Goal: Information Seeking & Learning: Learn about a topic

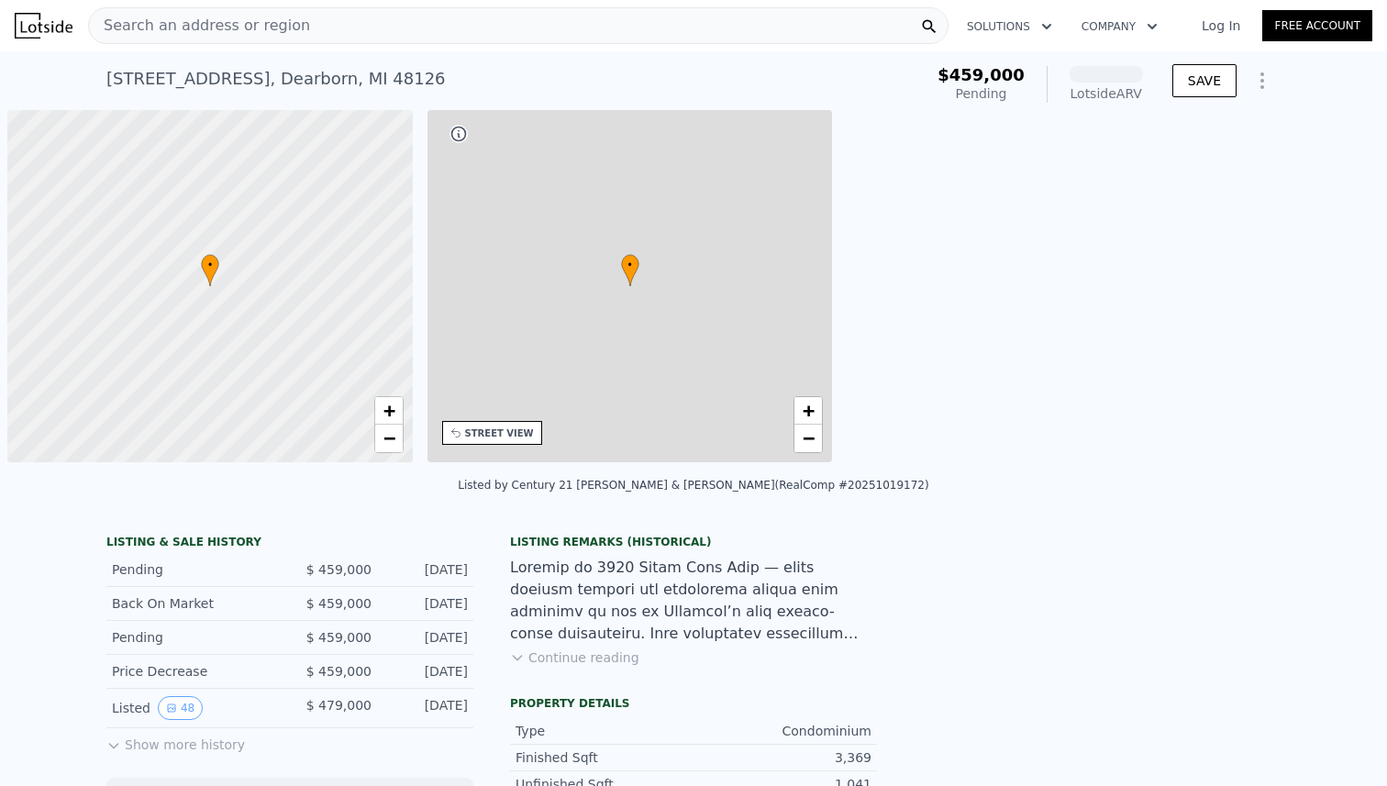
scroll to position [0, 7]
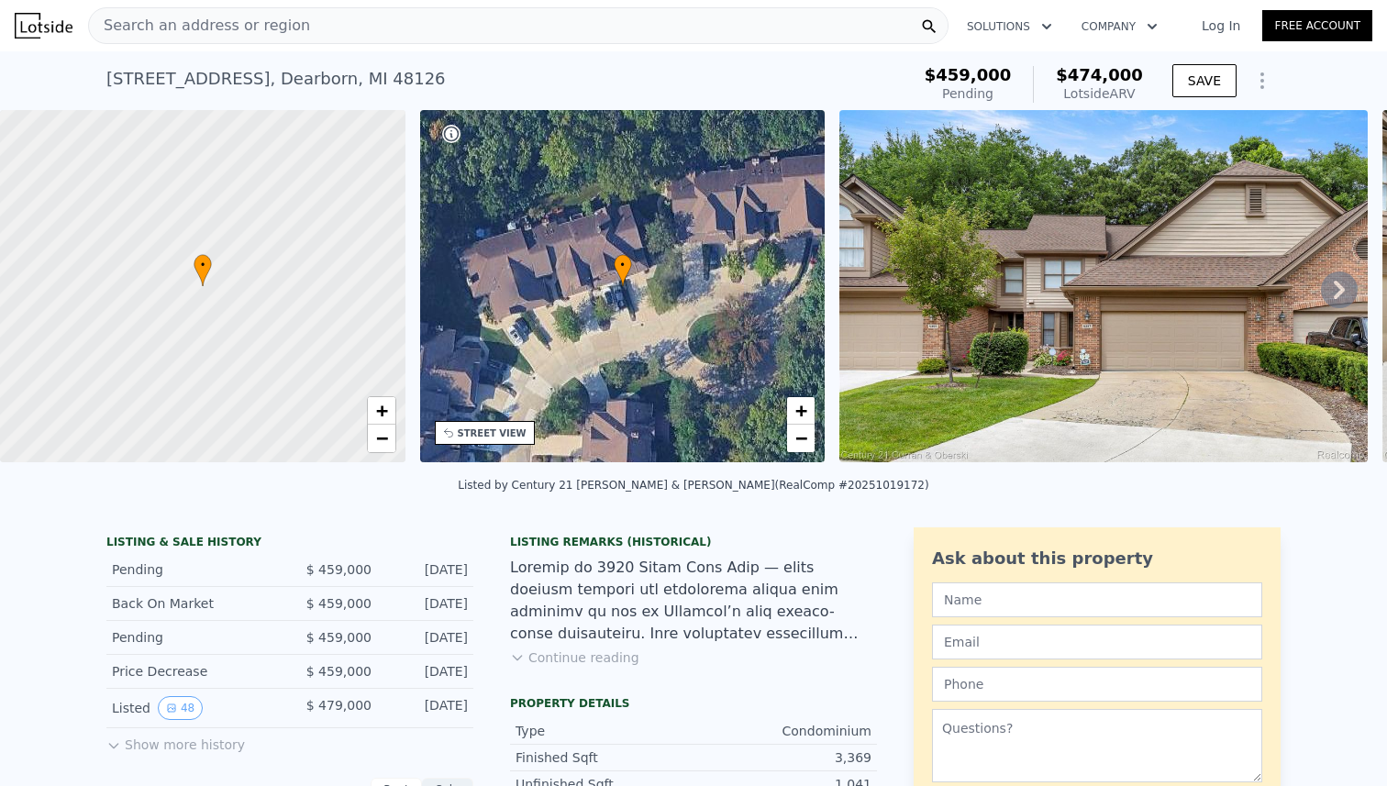
click at [1066, 270] on img at bounding box center [1103, 286] width 528 height 352
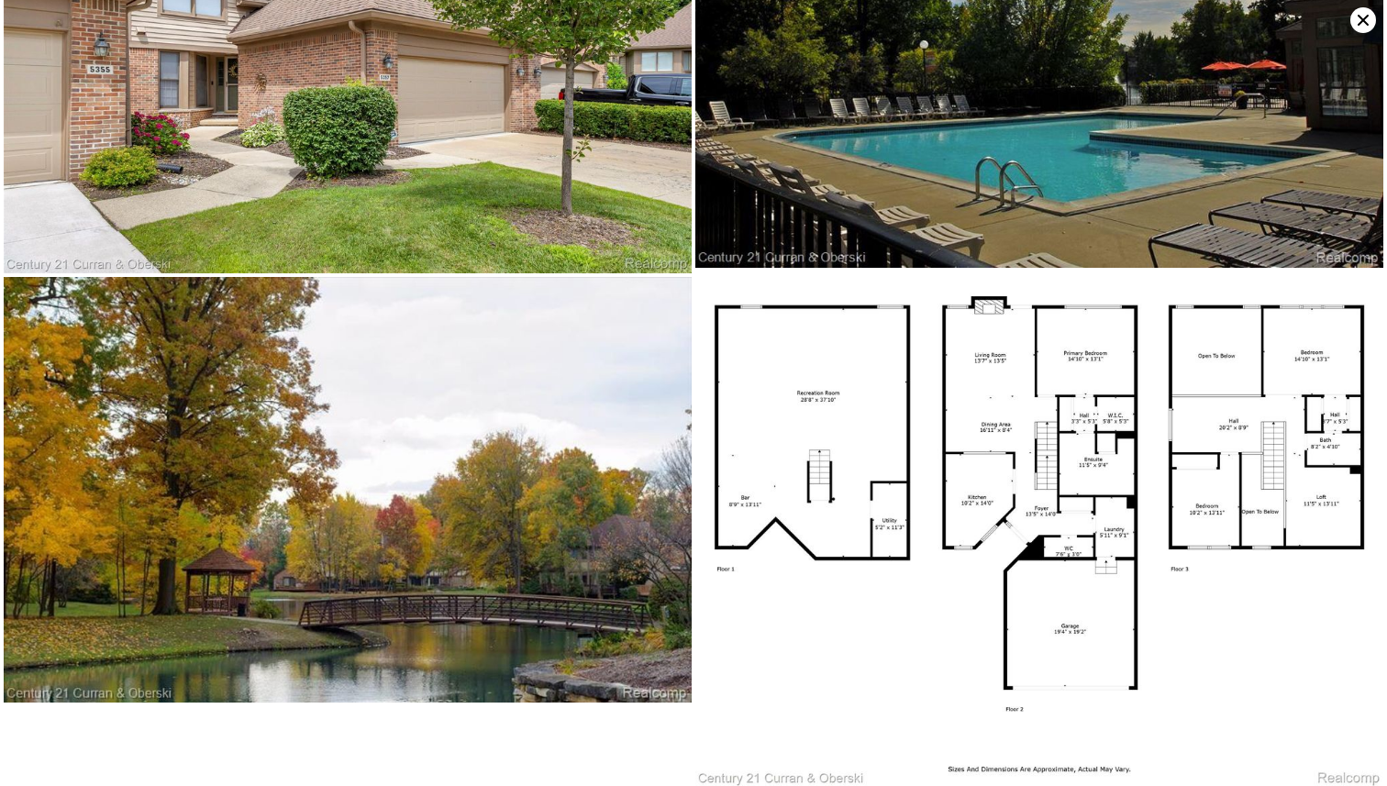
scroll to position [10362, 0]
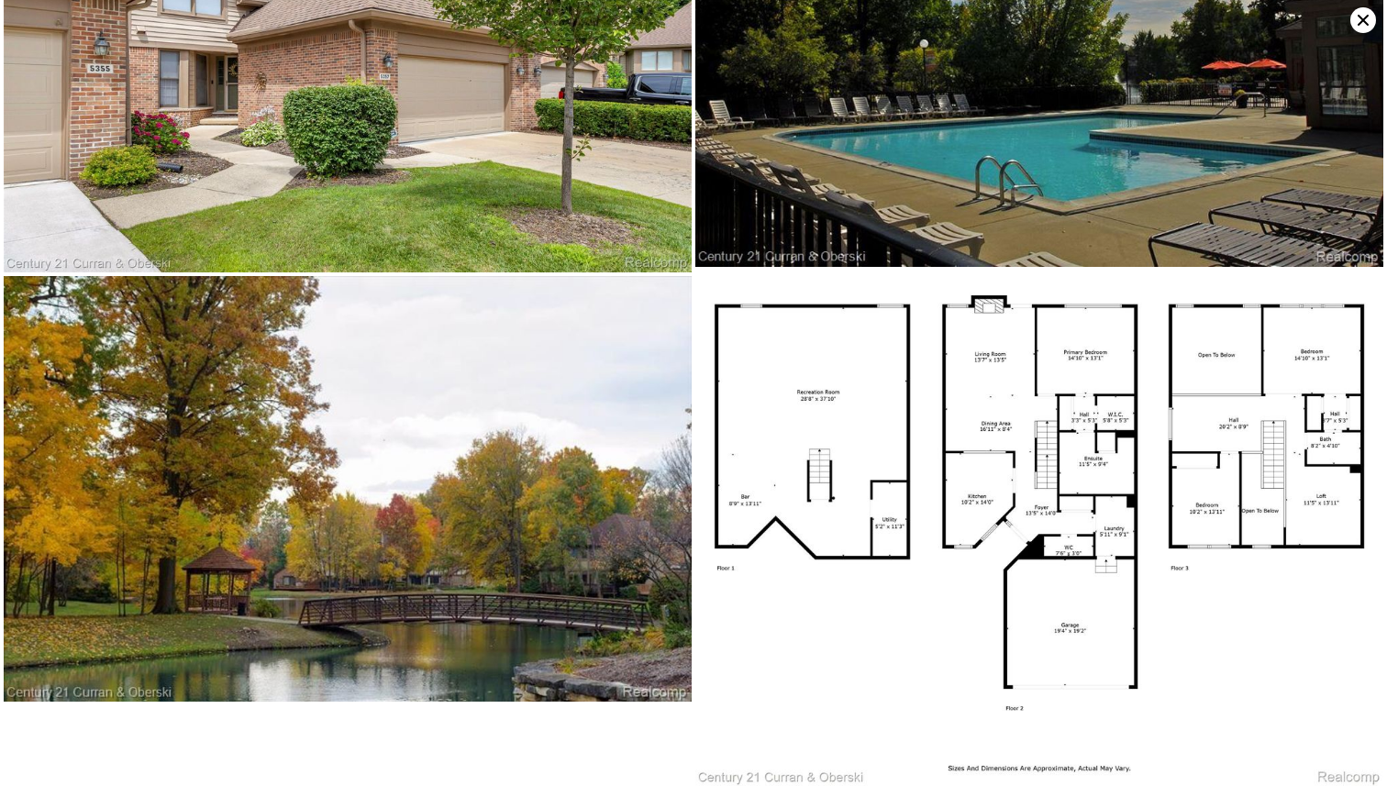
click at [1363, 29] on icon at bounding box center [1363, 20] width 26 height 26
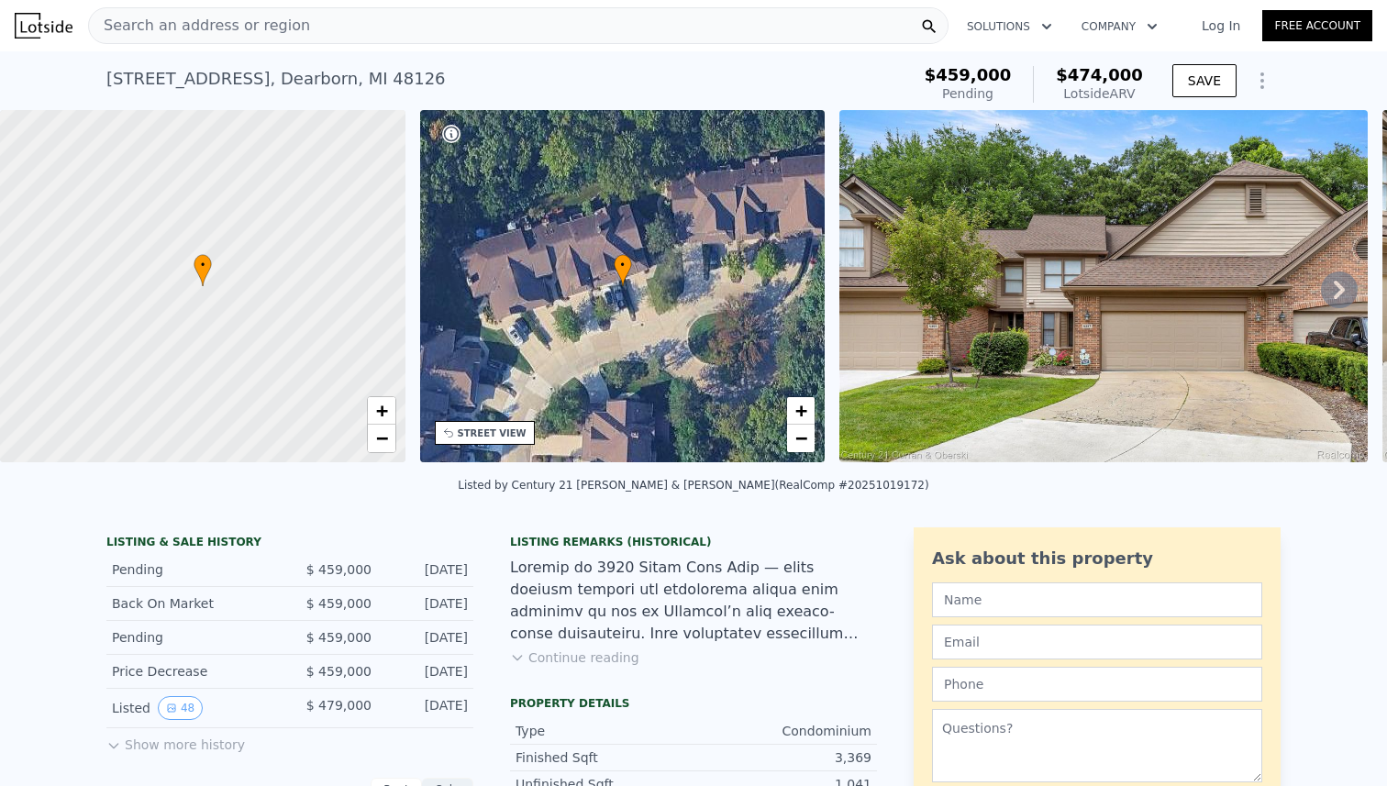
click at [126, 744] on button "Show more history" at bounding box center [175, 741] width 139 height 26
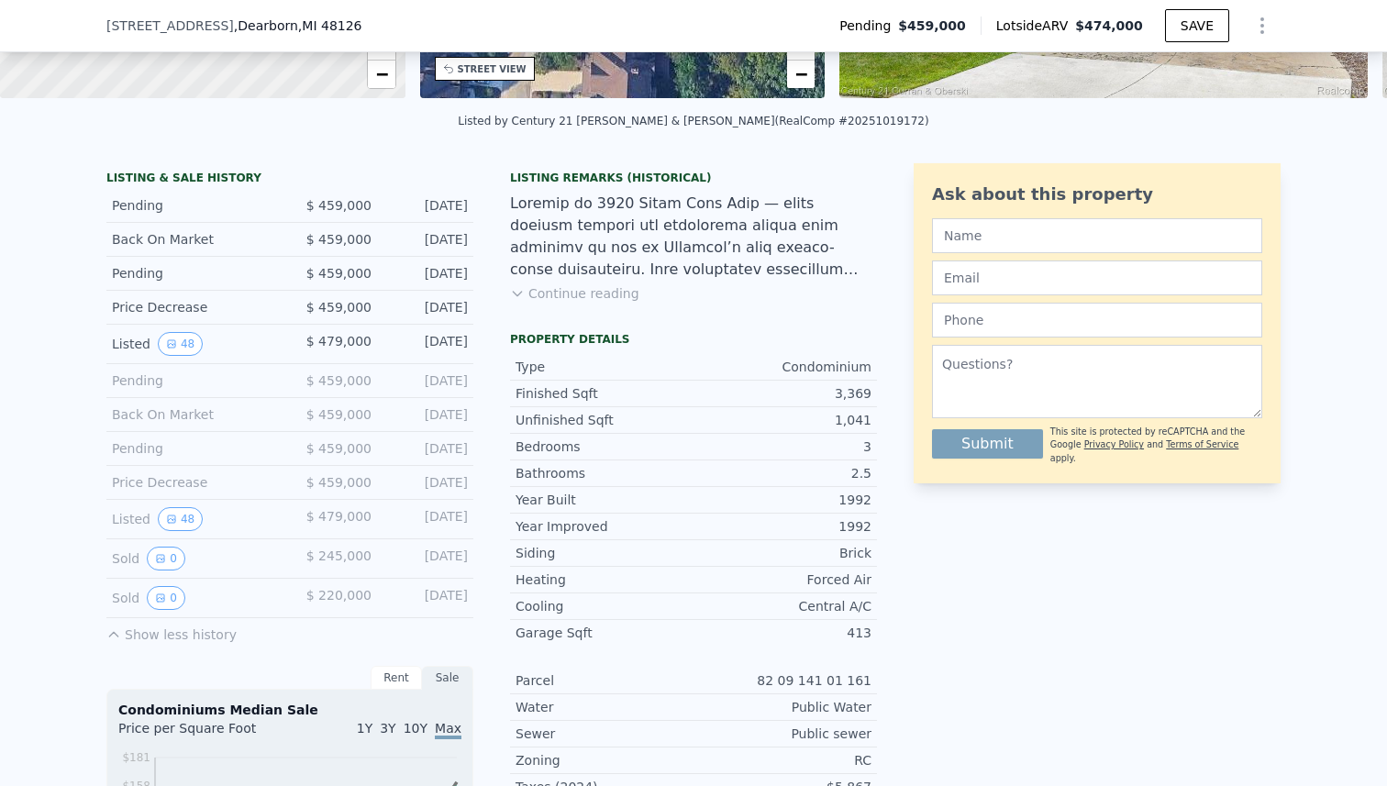
scroll to position [360, 0]
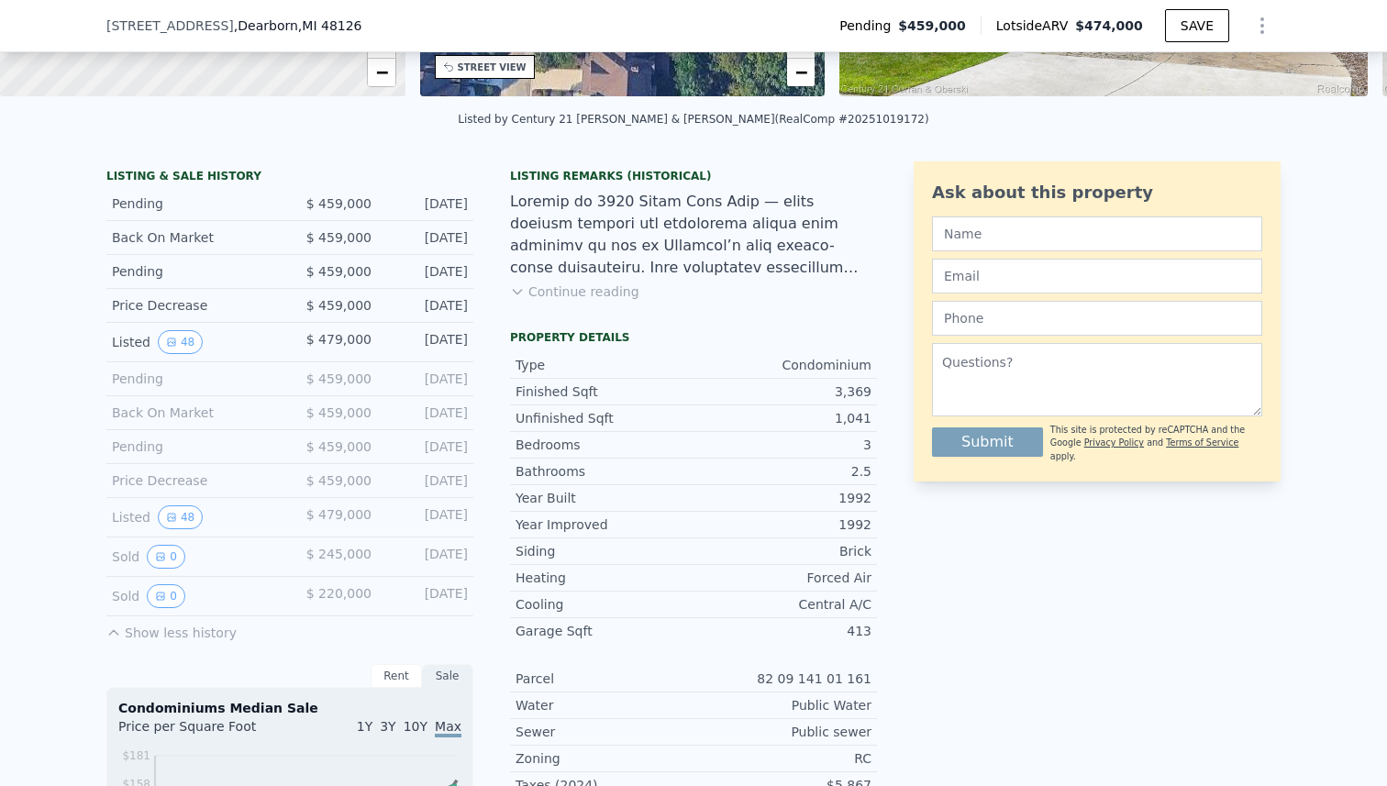
click at [534, 293] on button "Continue reading" at bounding box center [574, 292] width 129 height 18
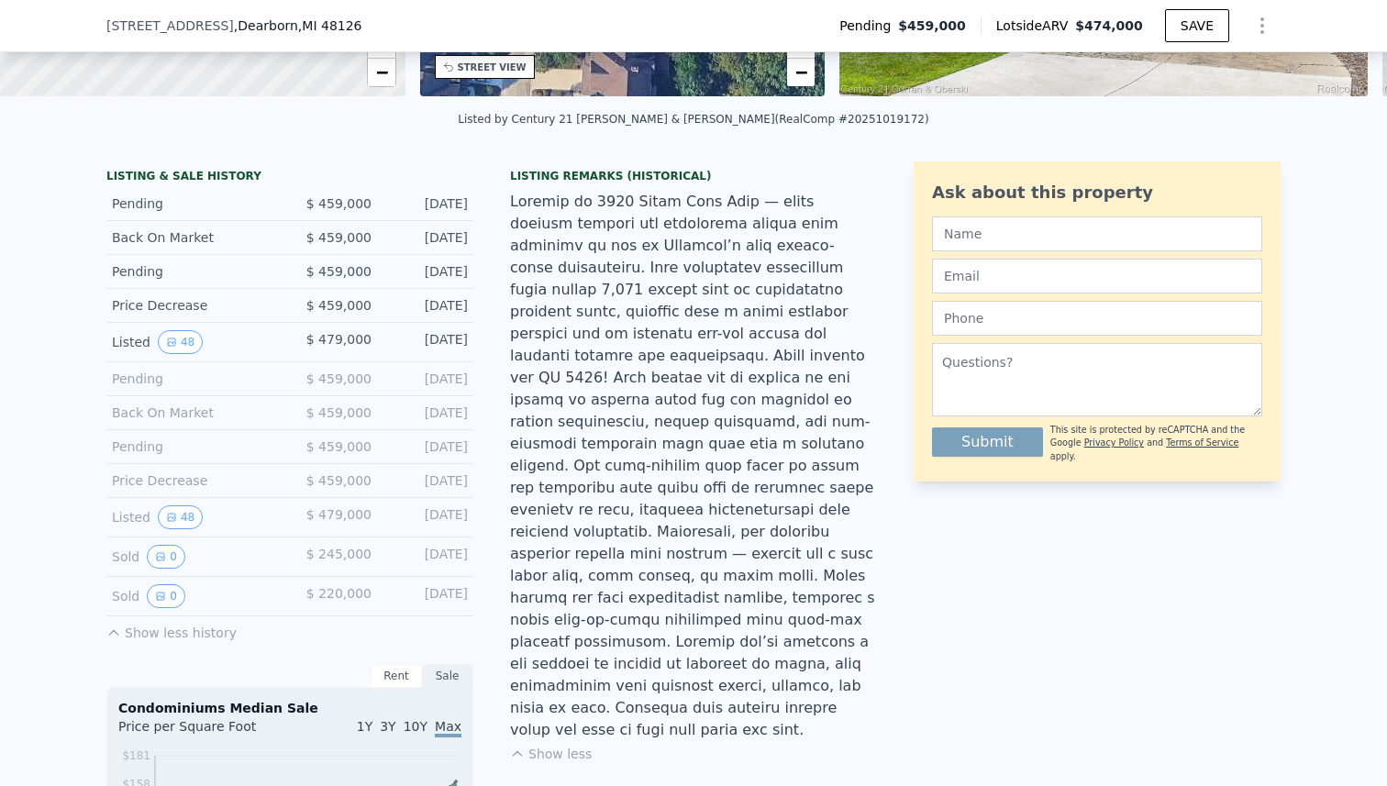
click at [766, 272] on div at bounding box center [693, 466] width 367 height 550
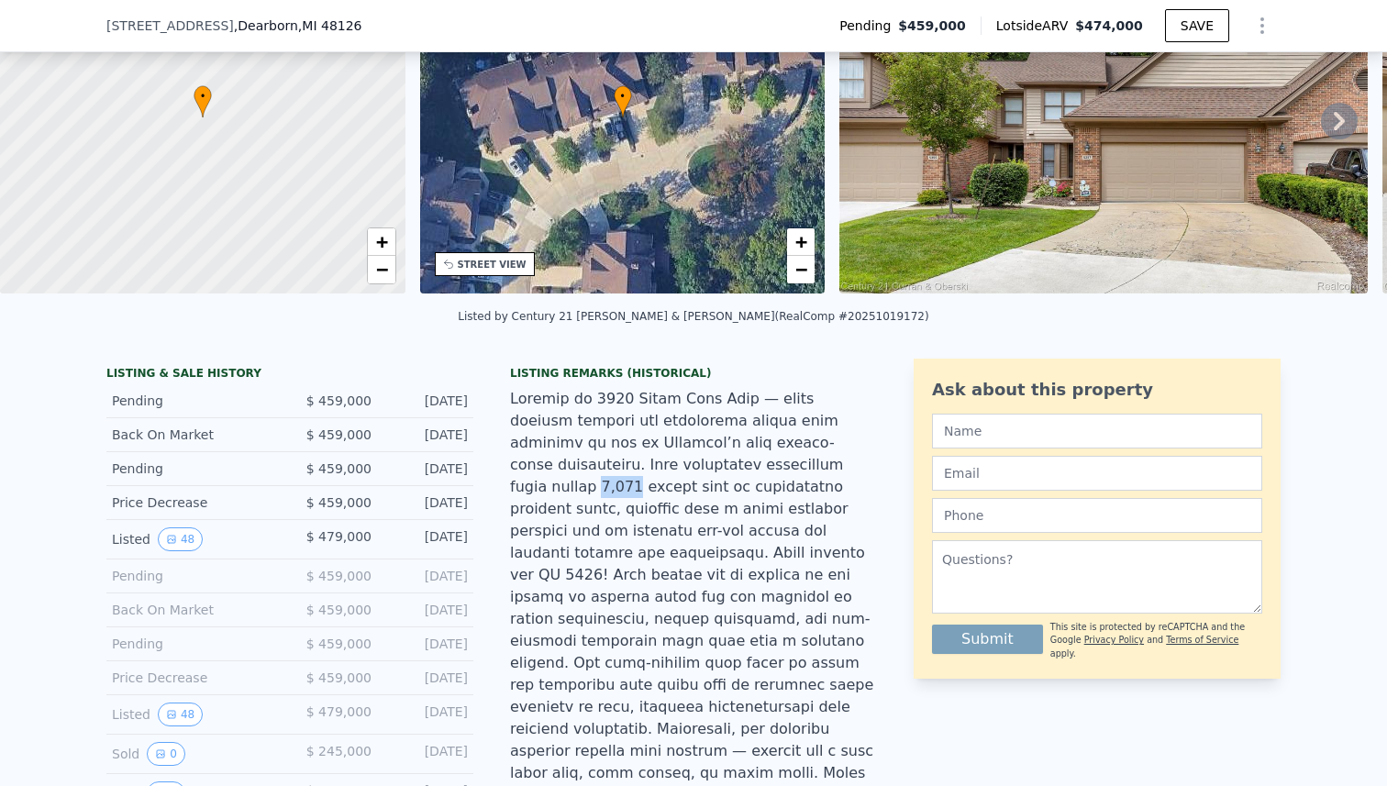
scroll to position [0, 0]
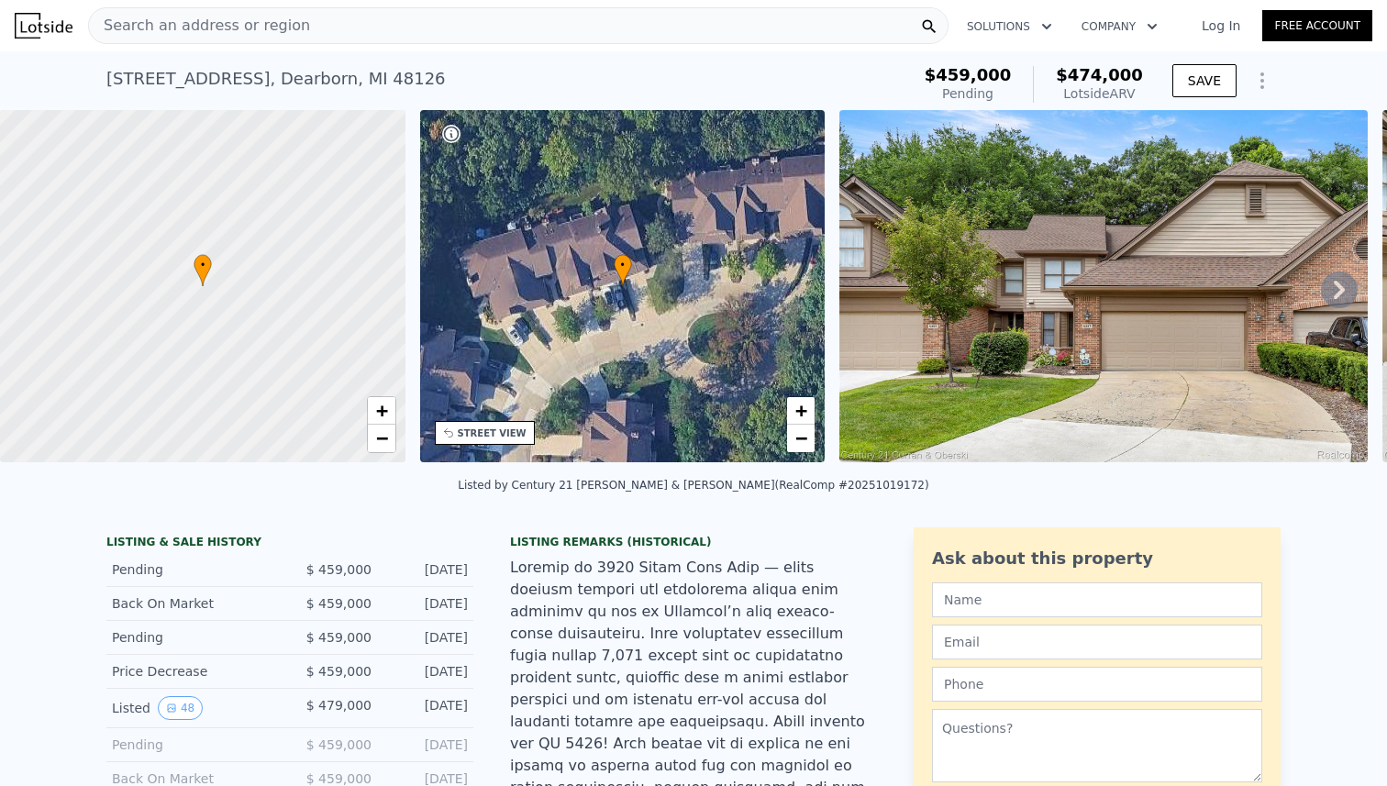
click at [983, 80] on span "$459,000" at bounding box center [968, 74] width 87 height 19
copy span "459,000"
click at [975, 67] on span "$459,000" at bounding box center [968, 74] width 87 height 19
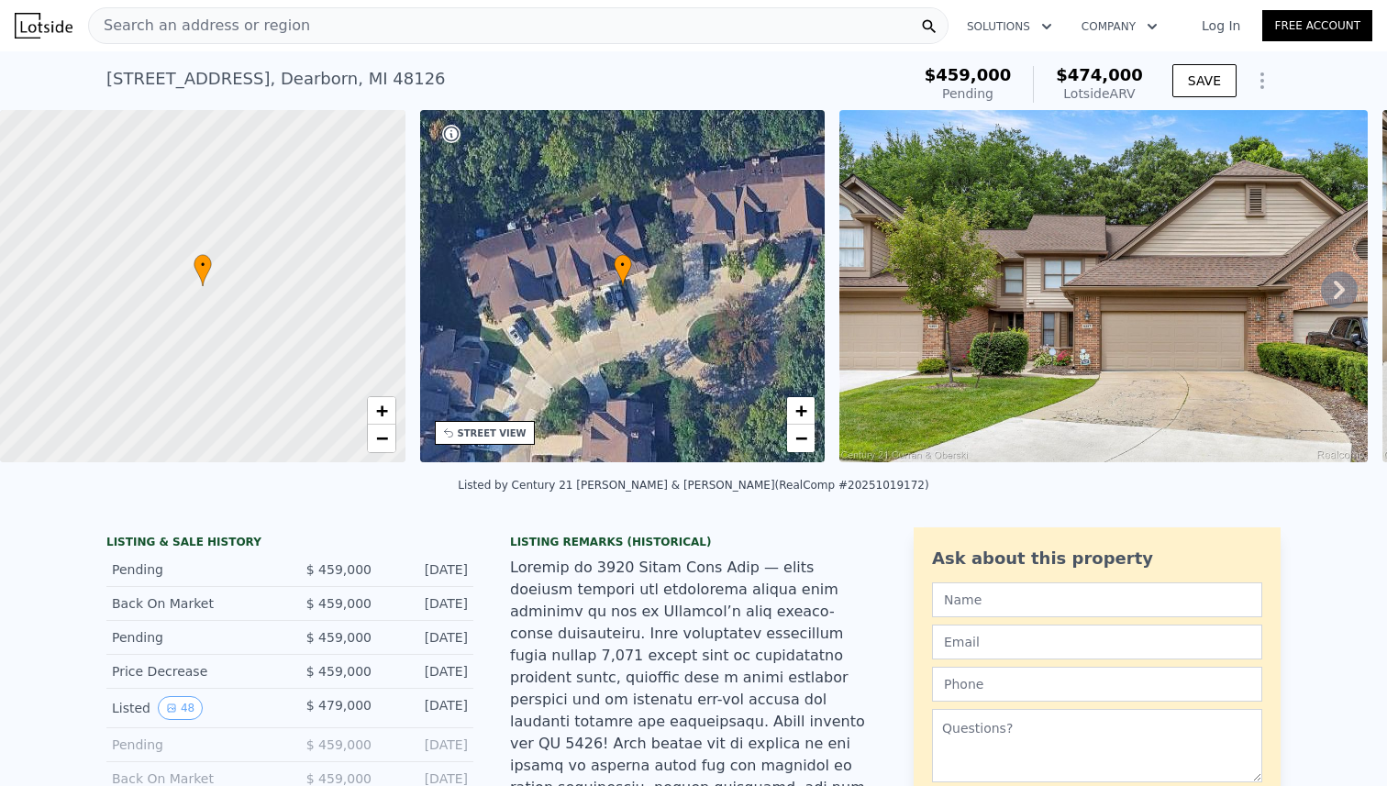
click at [842, 88] on div "5357 Royal Vale Ln , Dearborn , MI 48126 Pending from $459k (~ARV $474k )" at bounding box center [504, 84] width 796 height 51
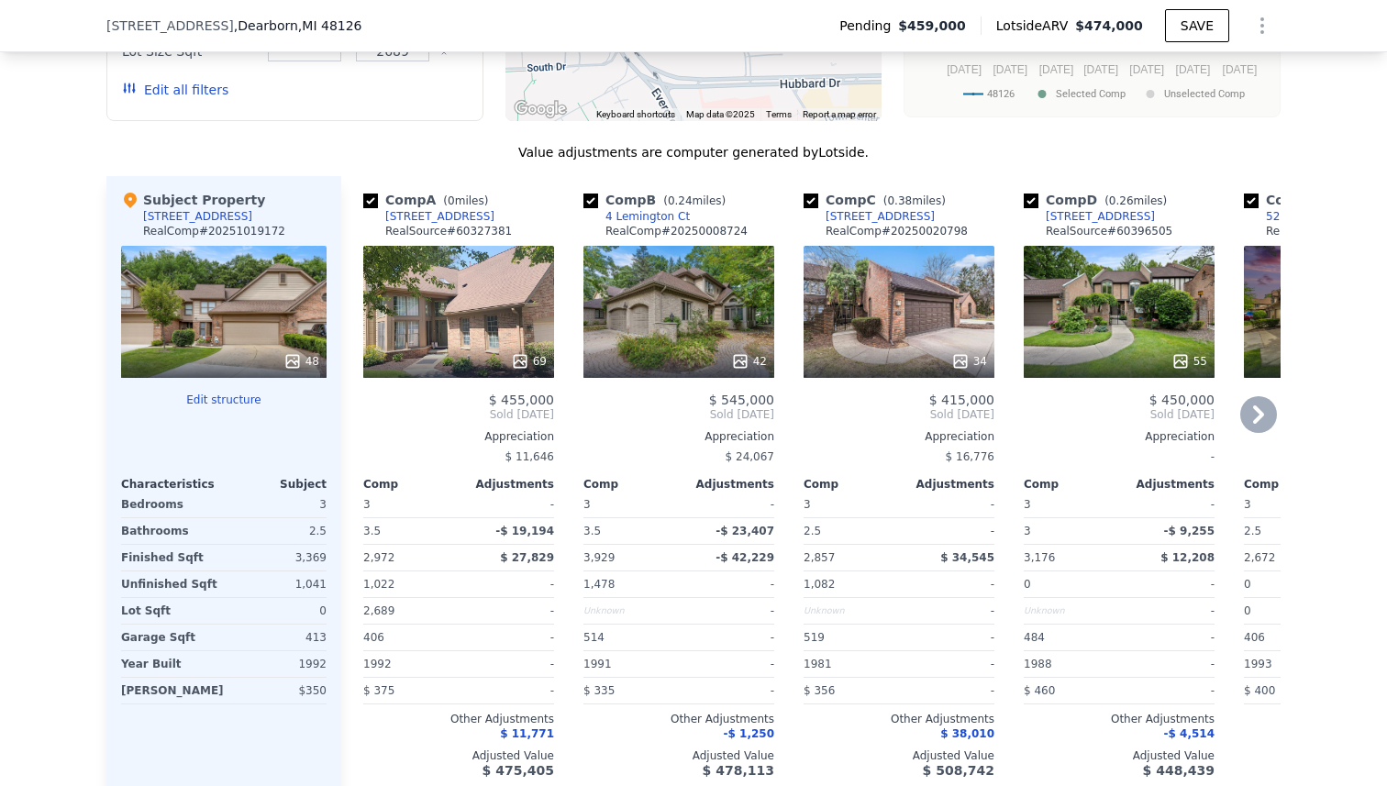
scroll to position [2525, 0]
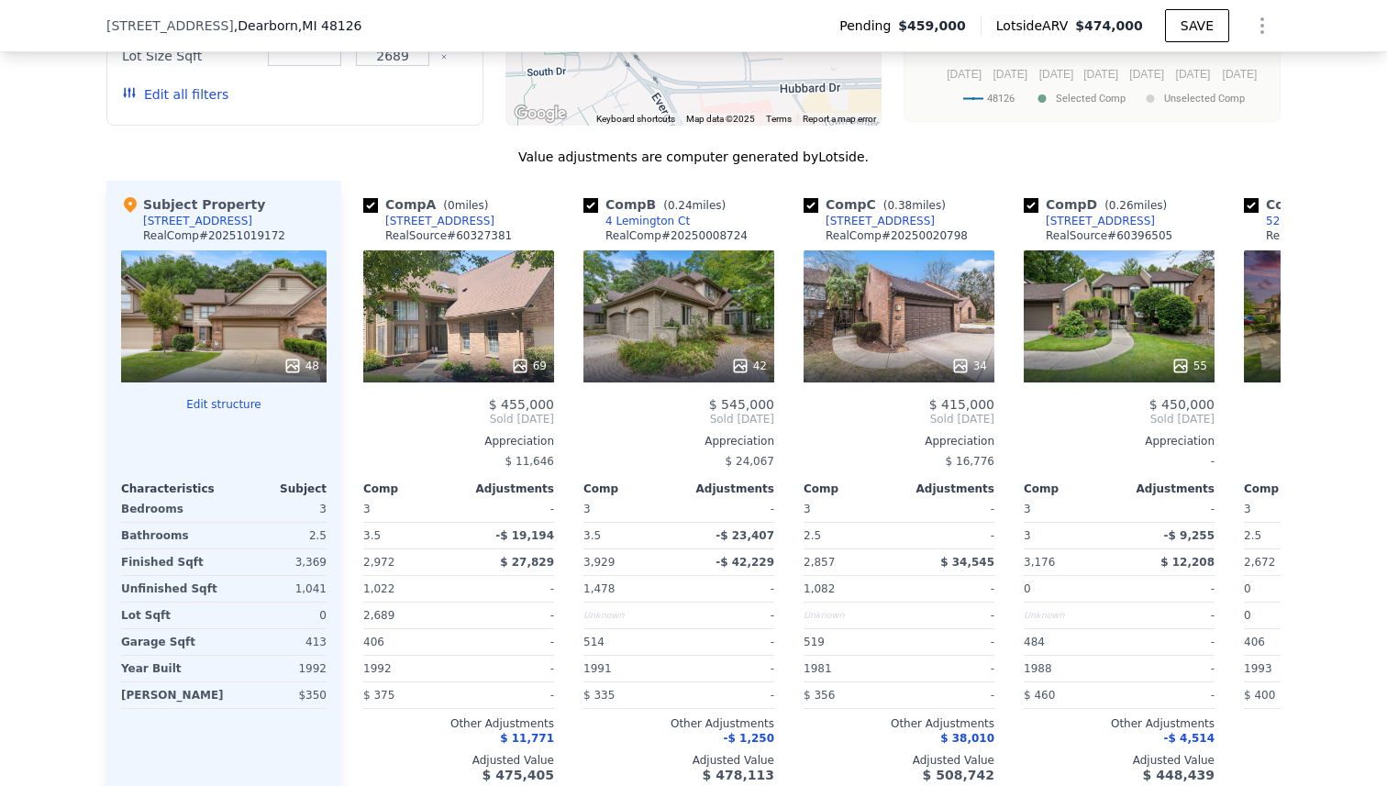
click at [320, 549] on div "3,369" at bounding box center [277, 562] width 99 height 26
copy div "3,369"
click at [1260, 401] on icon at bounding box center [1258, 419] width 37 height 37
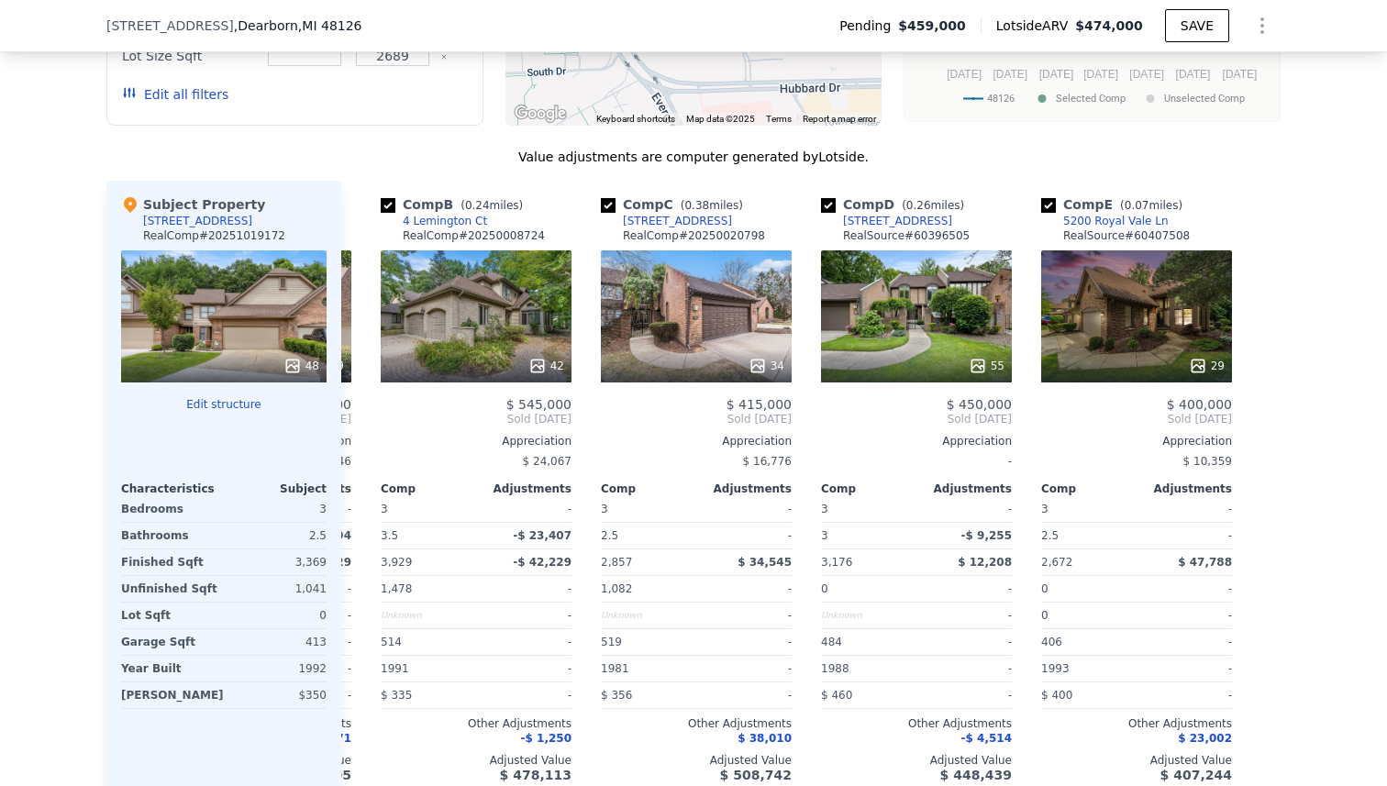
scroll to position [0, 205]
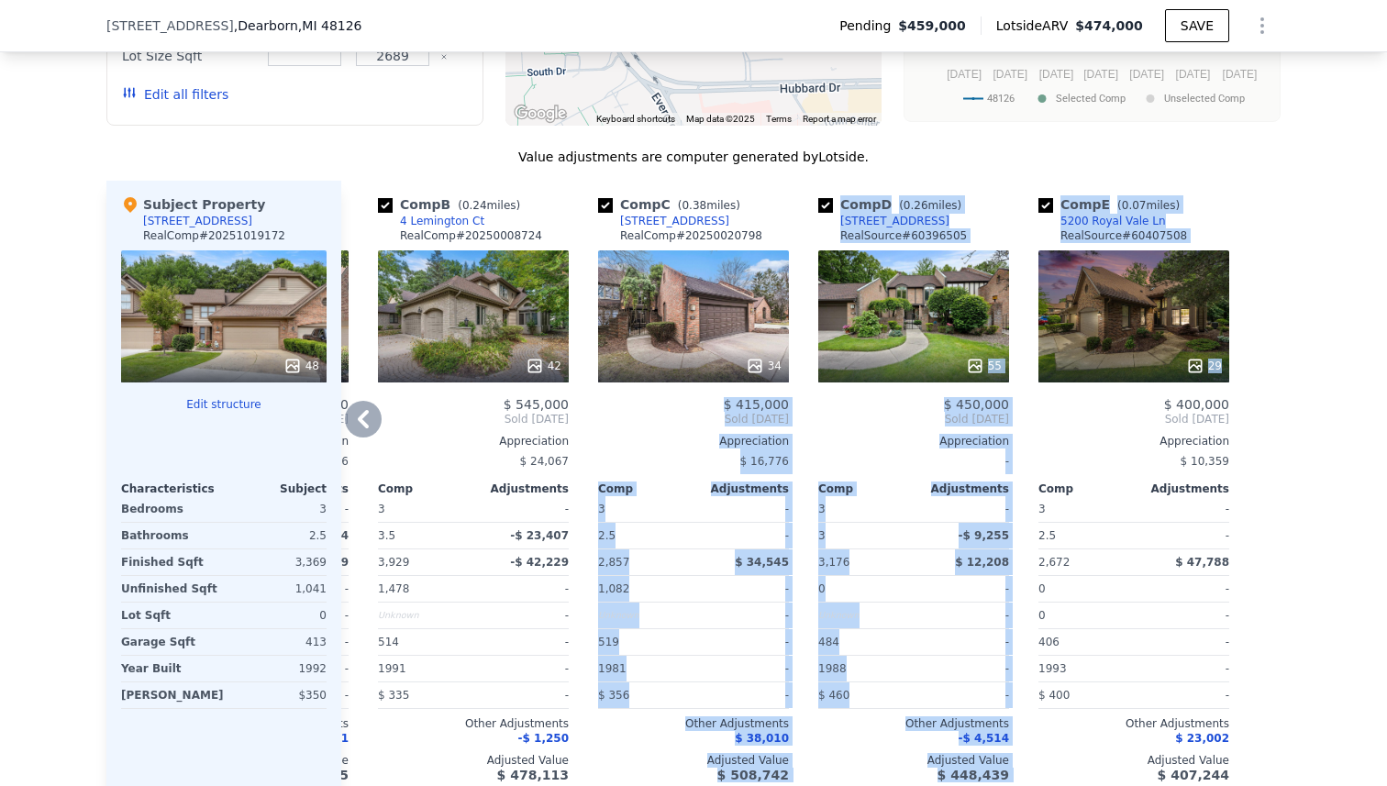
drag, startPoint x: 666, startPoint y: 335, endPoint x: 1079, endPoint y: 336, distance: 412.8
click at [1079, 336] on div "Comp A ( 0 miles) 5317 Royal Vale Ln RealSource # 60327381 69 $ 455,000 Sold Oc…" at bounding box center [810, 489] width 939 height 616
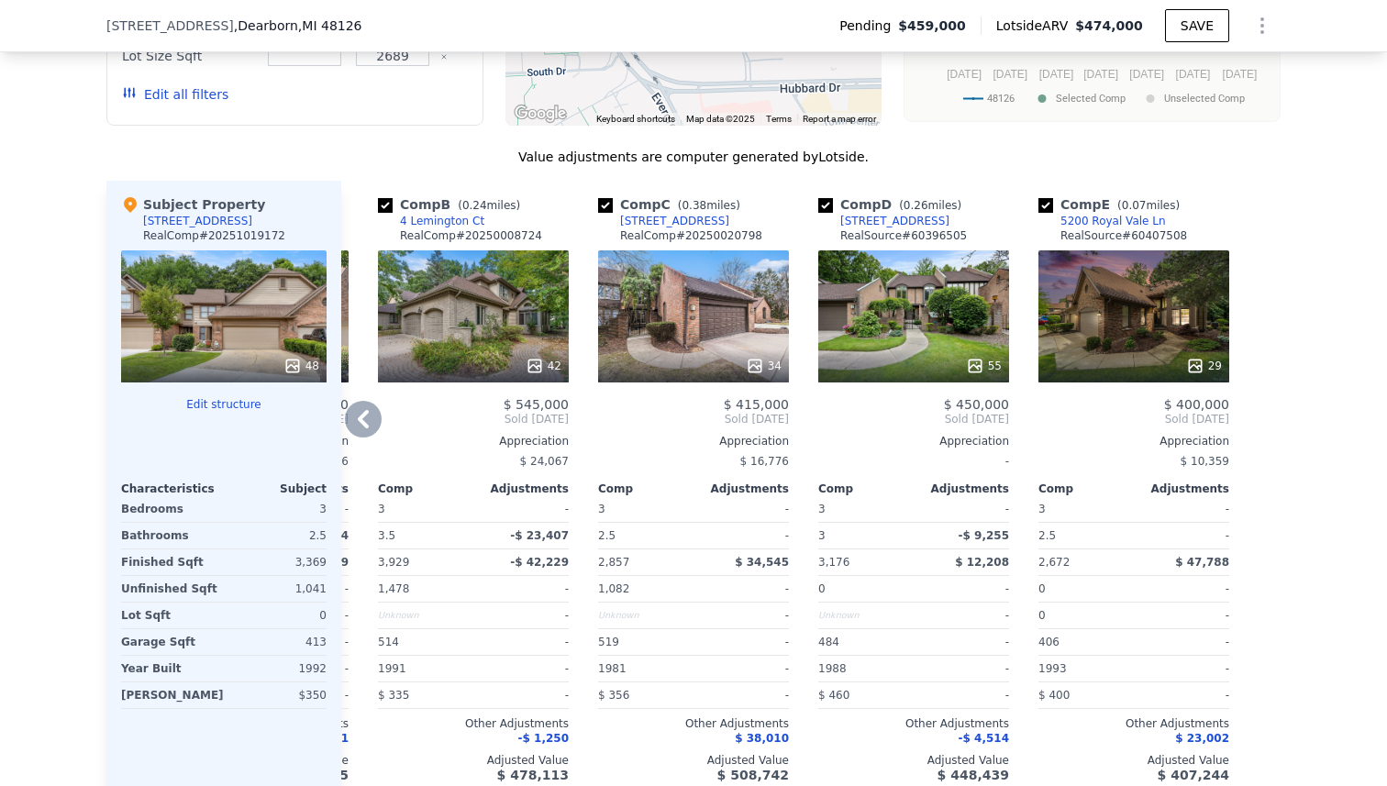
click at [367, 401] on icon at bounding box center [363, 419] width 37 height 37
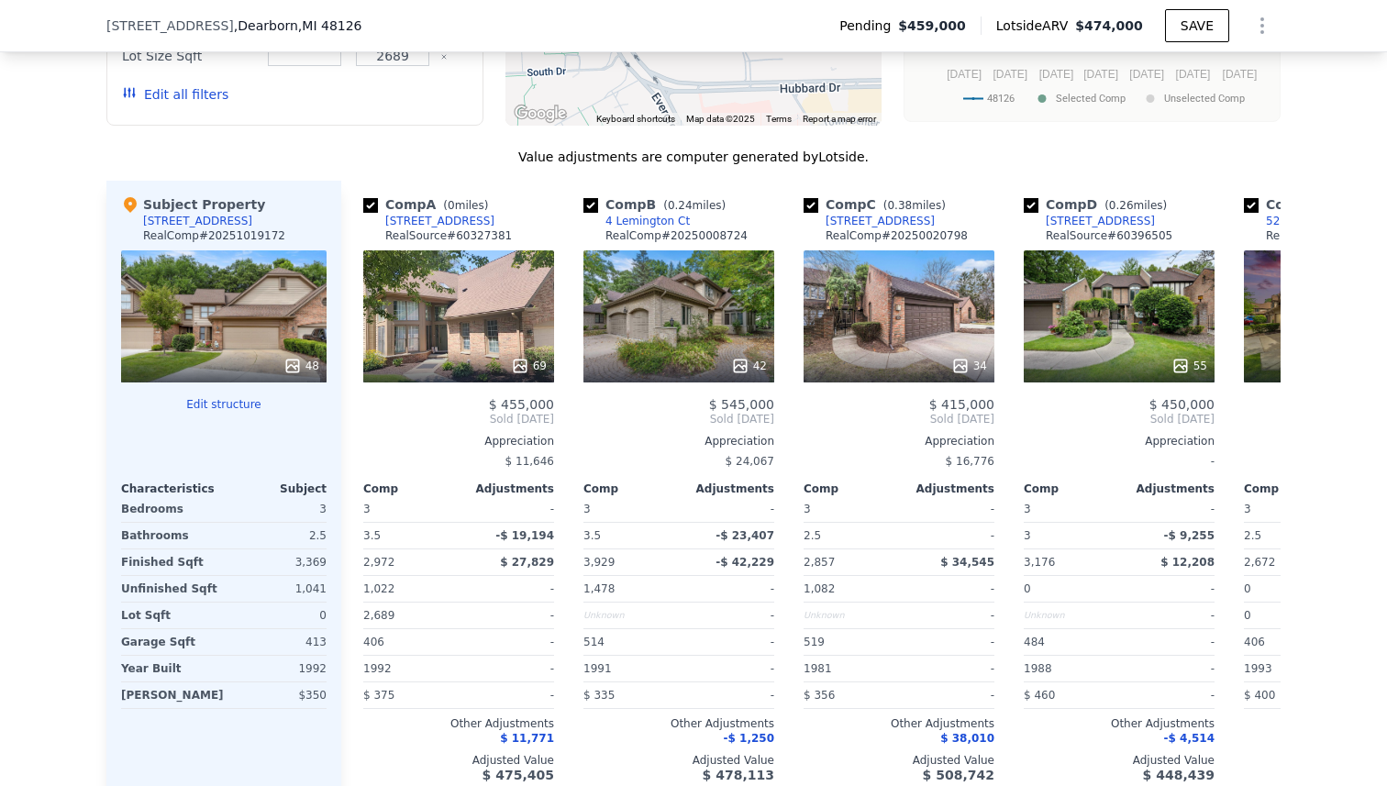
scroll to position [0, 0]
click at [517, 148] on div "Value adjustments are computer generated by Lotside ." at bounding box center [693, 157] width 1174 height 18
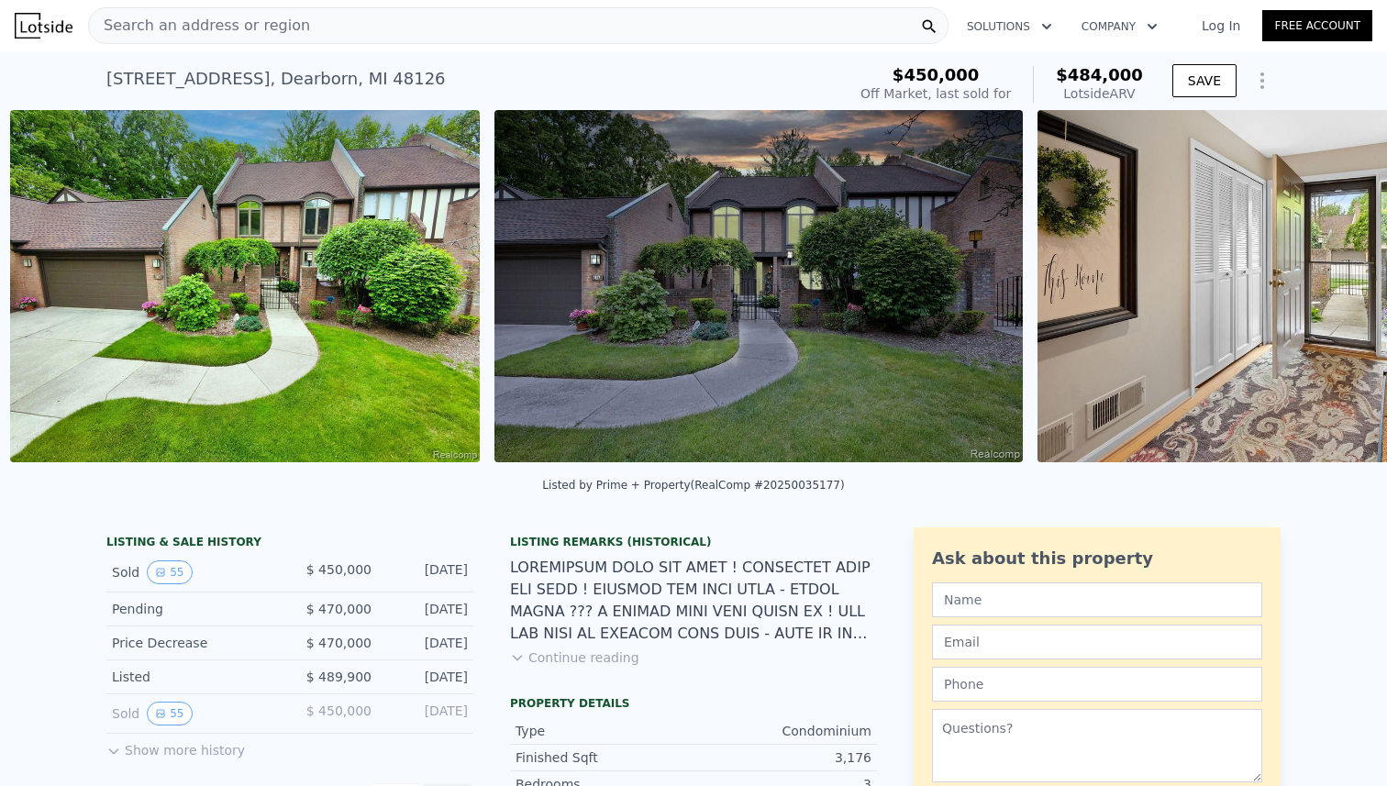
scroll to position [0, 3011]
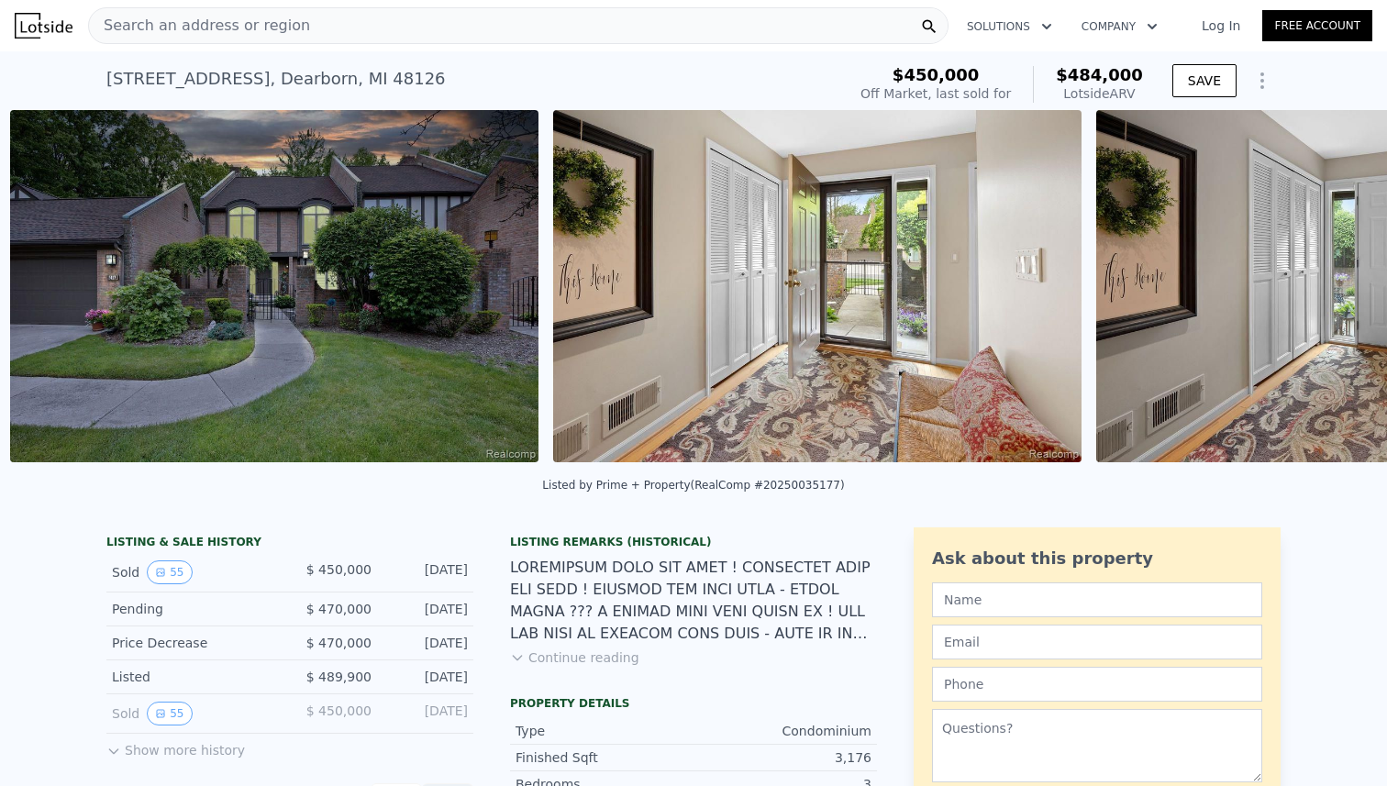
click at [873, 269] on img at bounding box center [817, 286] width 528 height 352
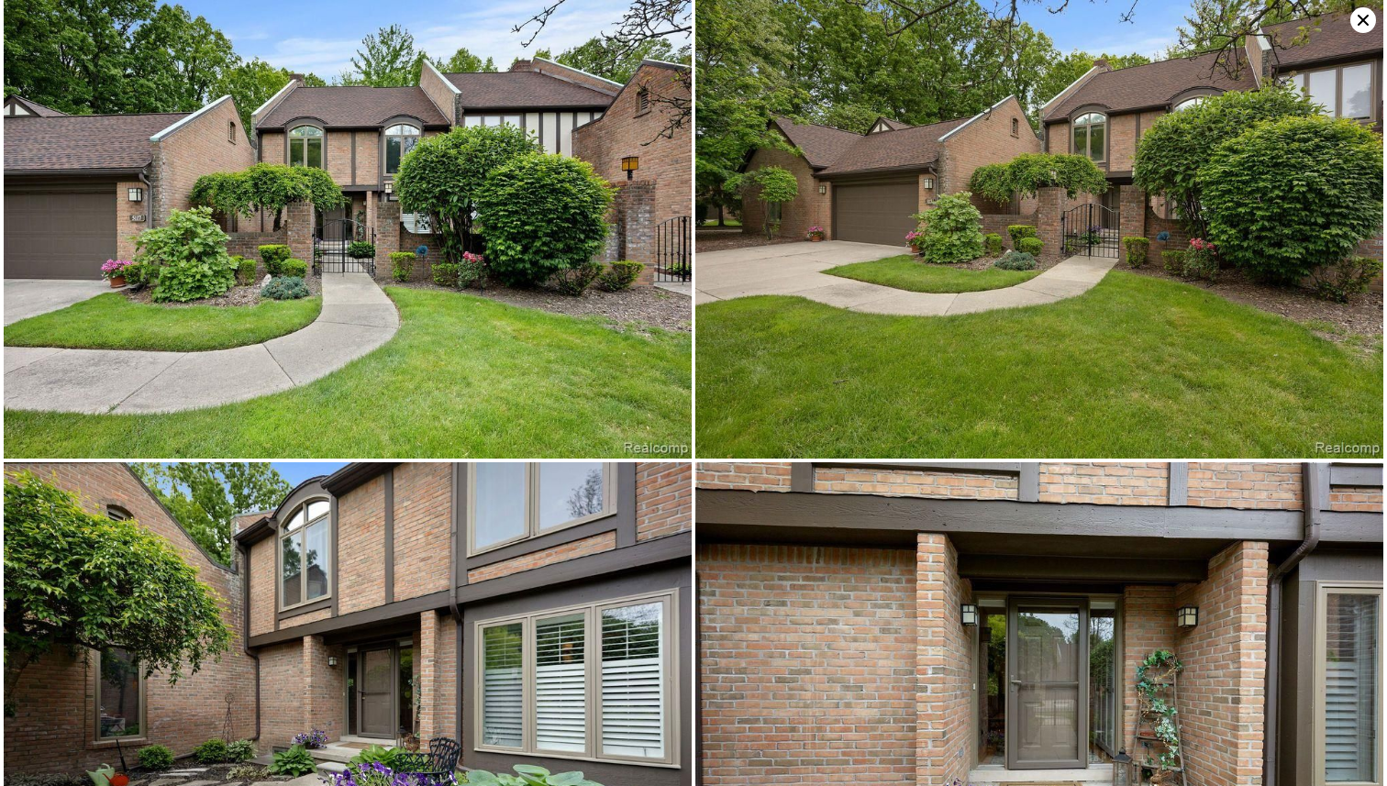
click at [873, 269] on img at bounding box center [1039, 229] width 688 height 459
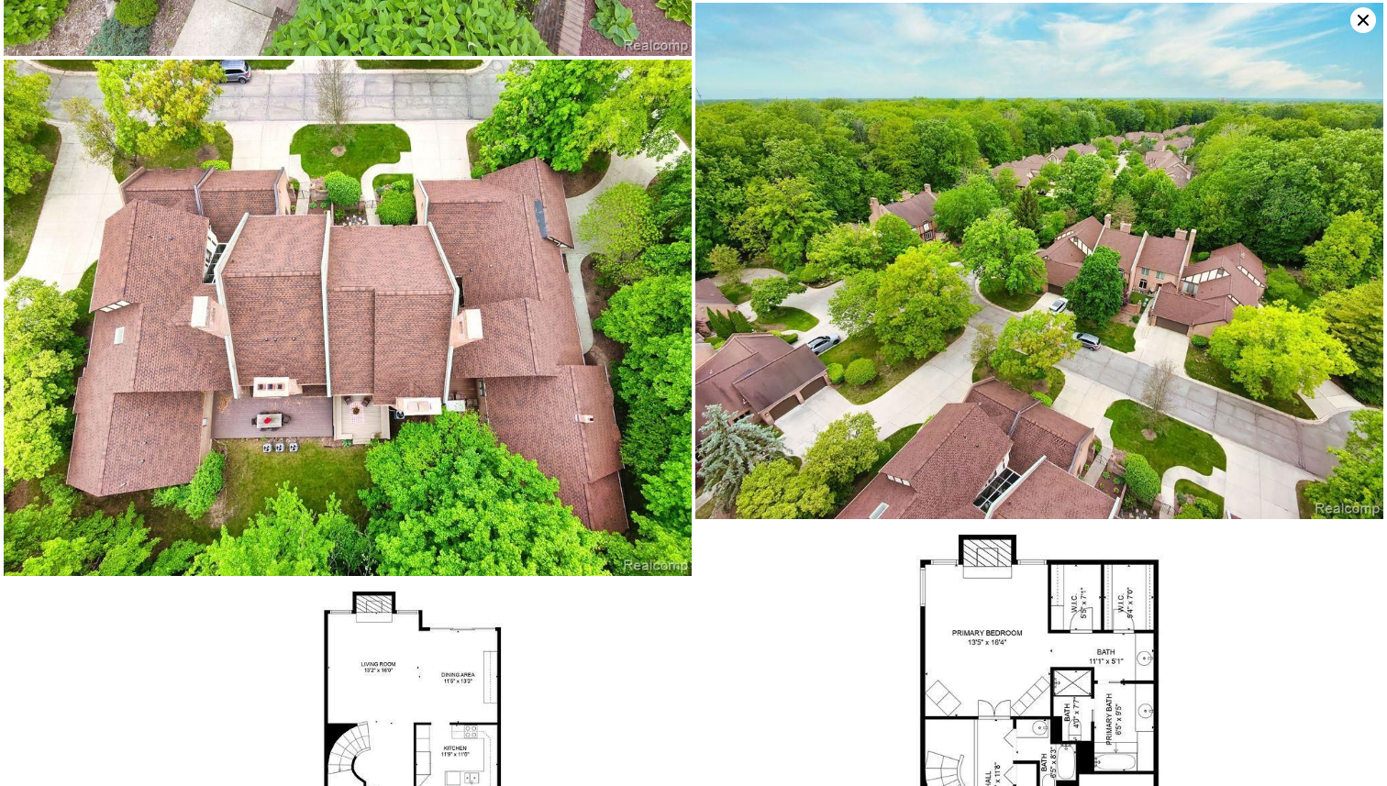
scroll to position [11621, 0]
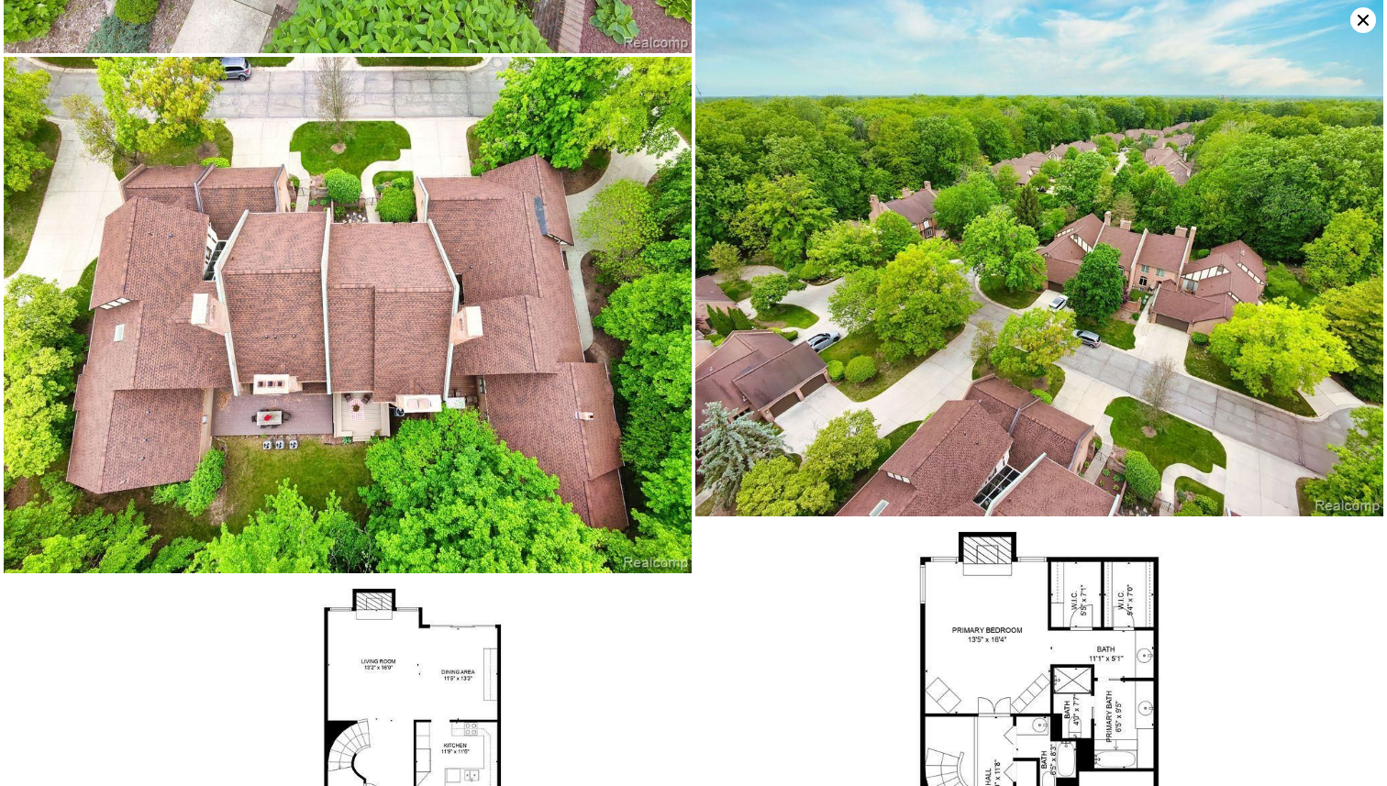
click at [1359, 20] on icon at bounding box center [1363, 20] width 26 height 26
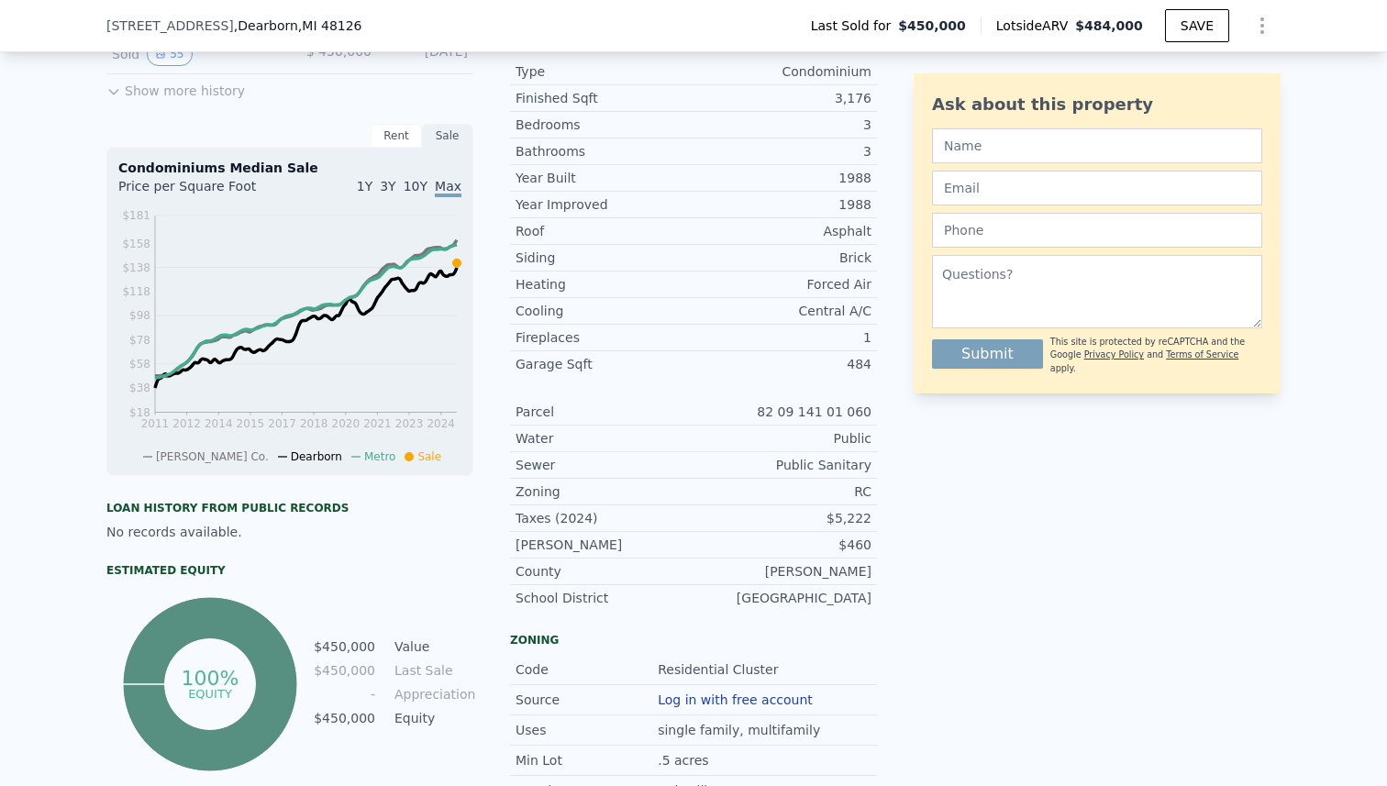
scroll to position [648, 0]
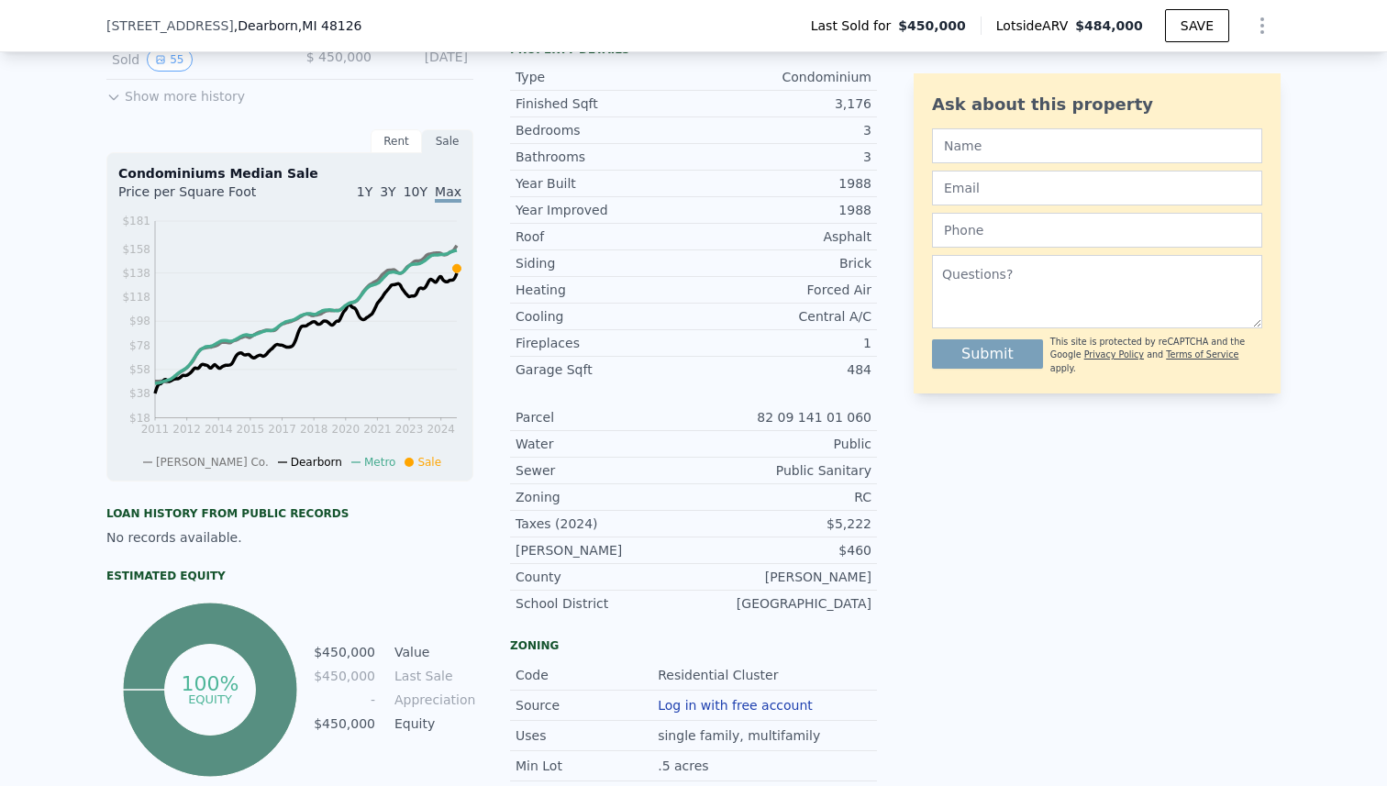
click at [378, 142] on div "Rent" at bounding box center [396, 141] width 51 height 24
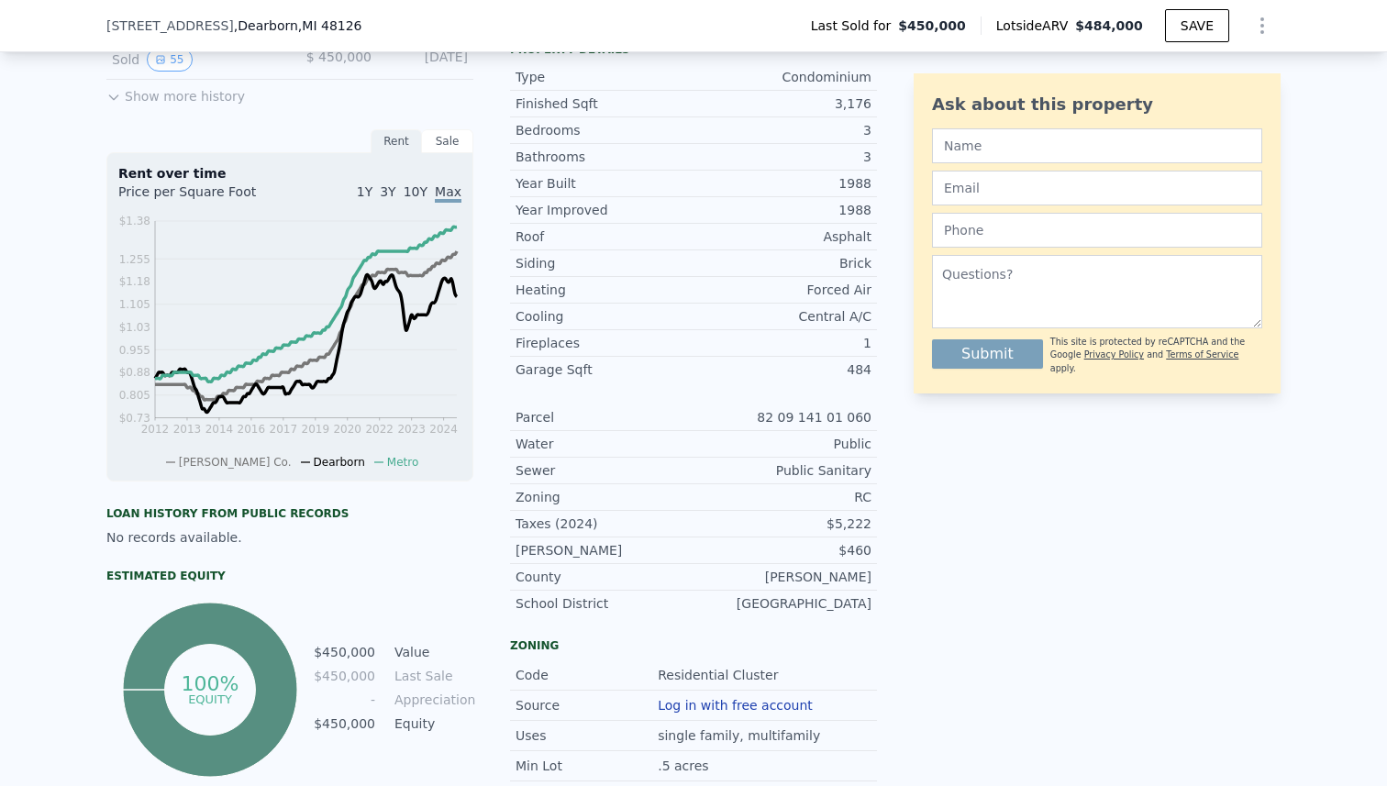
click at [440, 140] on div "Sale" at bounding box center [447, 141] width 51 height 24
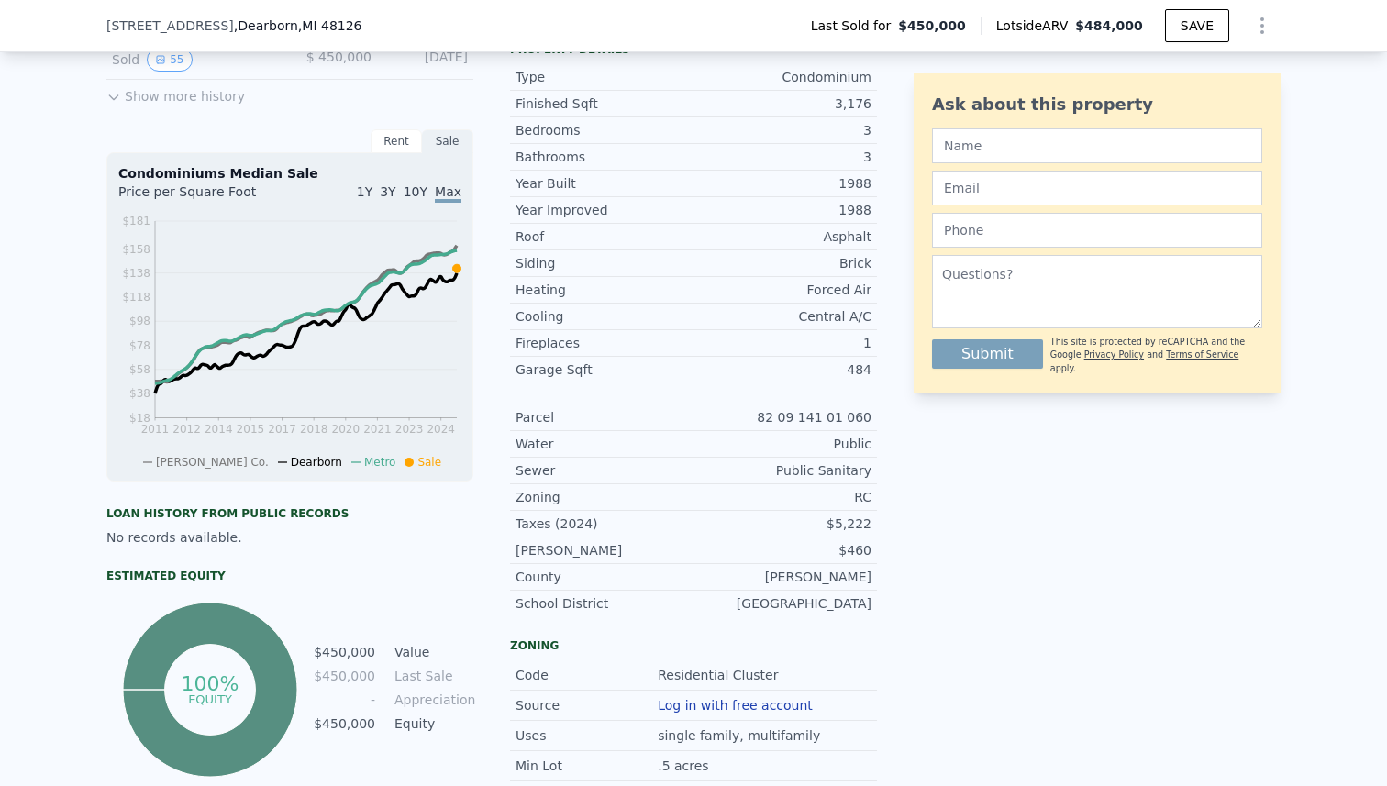
click at [453, 144] on div "Sale" at bounding box center [447, 141] width 51 height 24
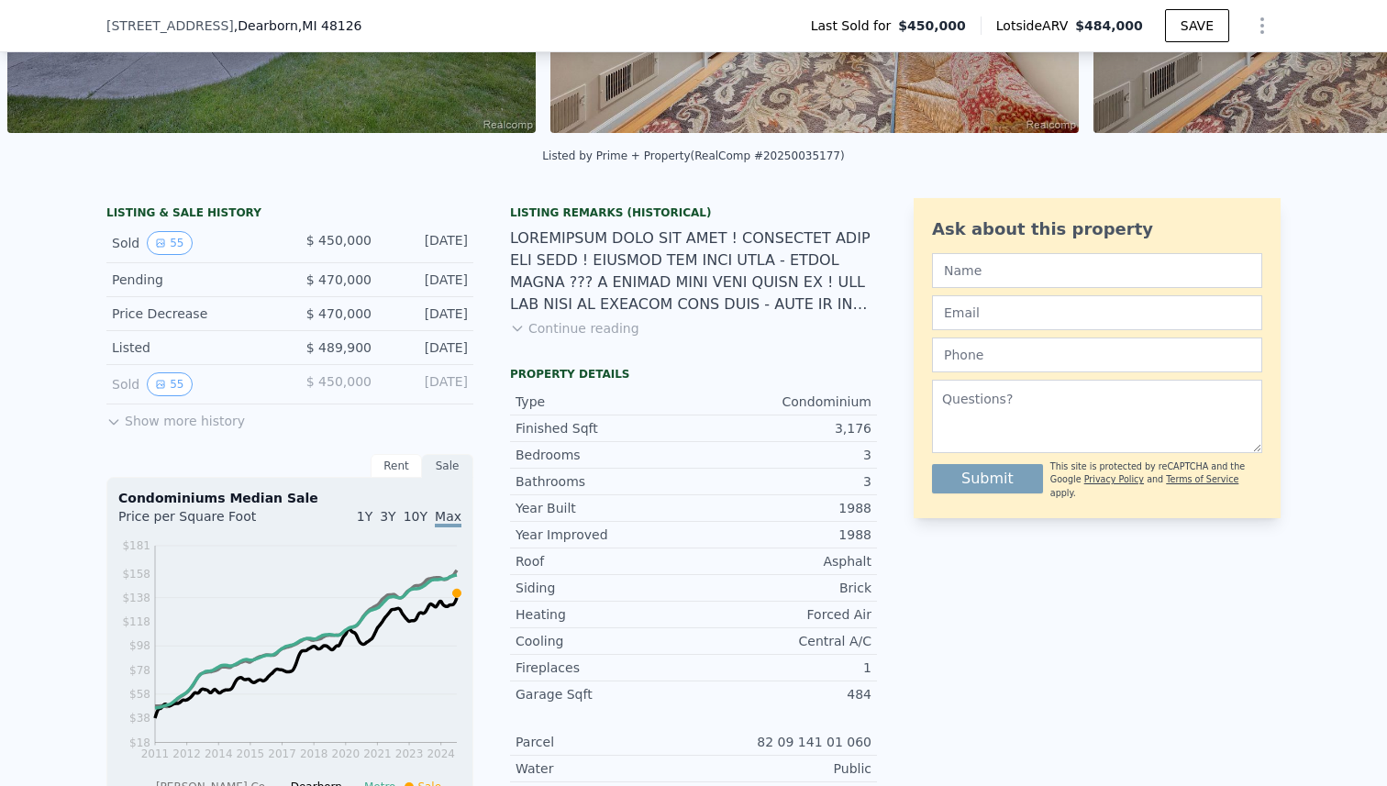
scroll to position [0, 0]
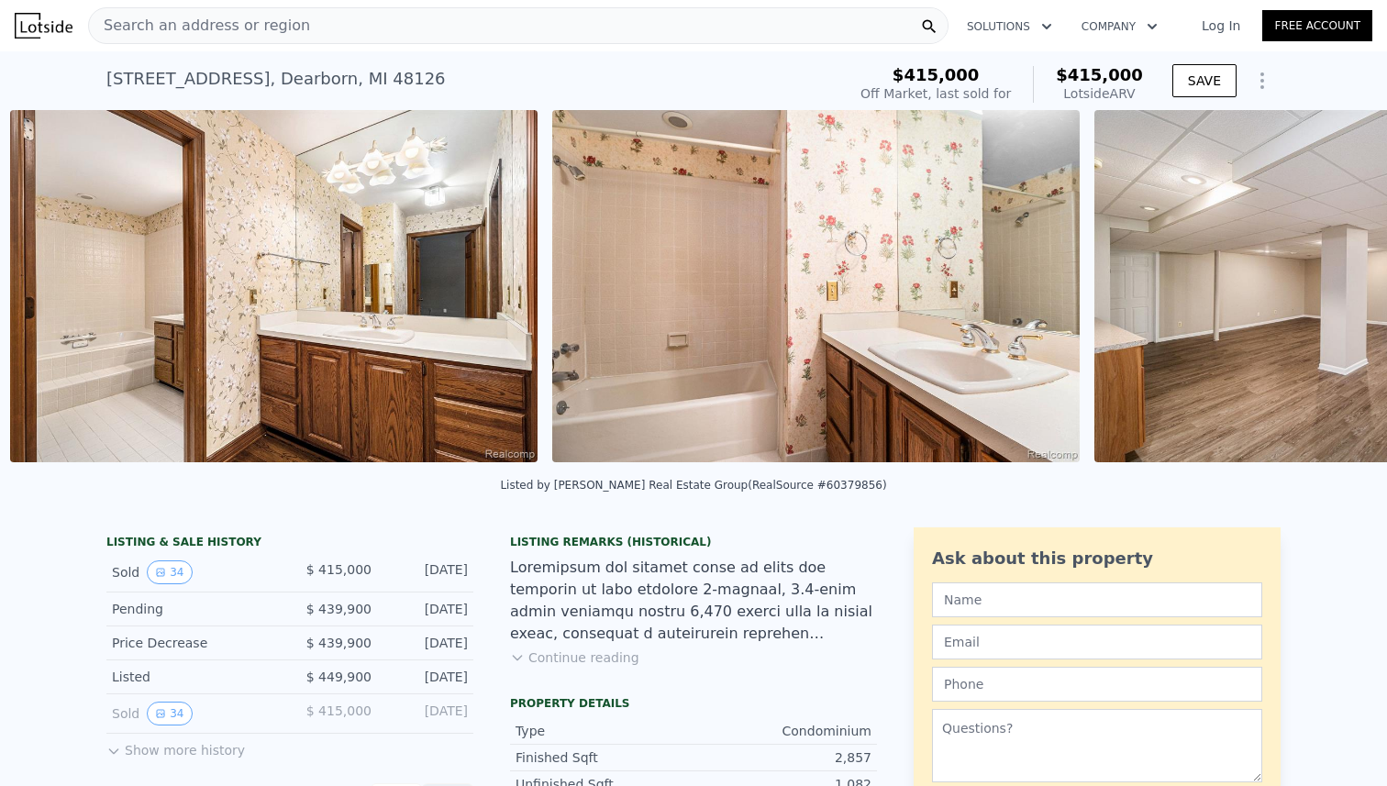
scroll to position [0, 11140]
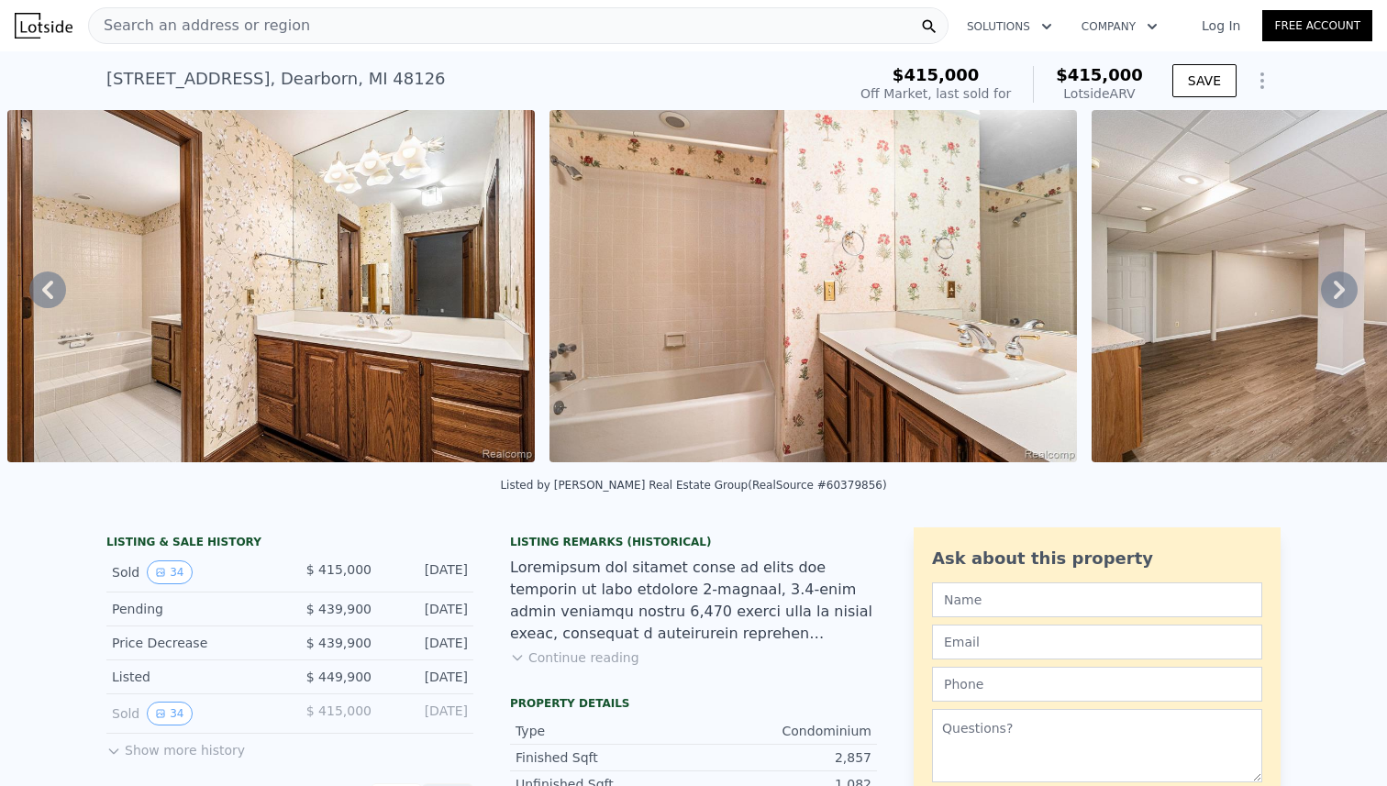
click at [889, 333] on img at bounding box center [812, 286] width 527 height 352
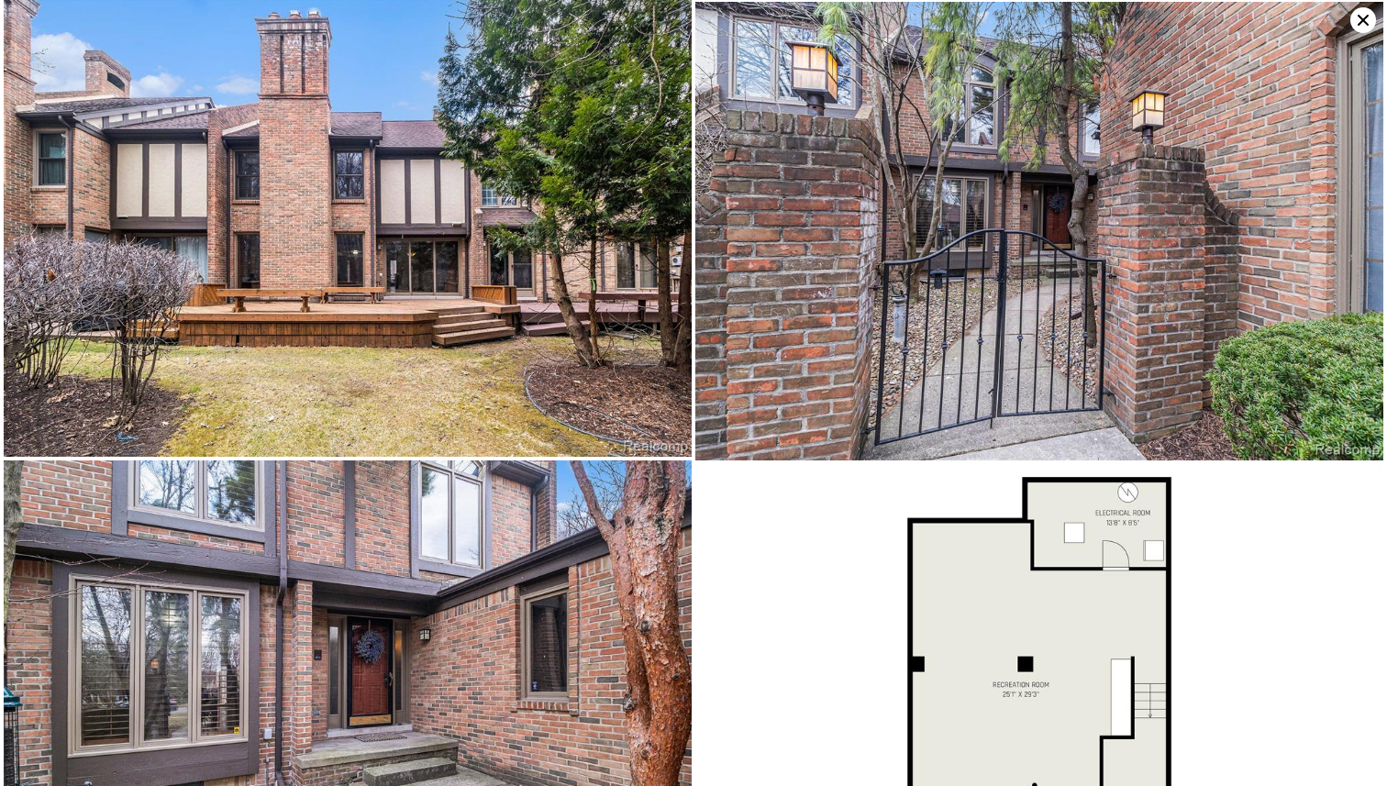
scroll to position [6486, 0]
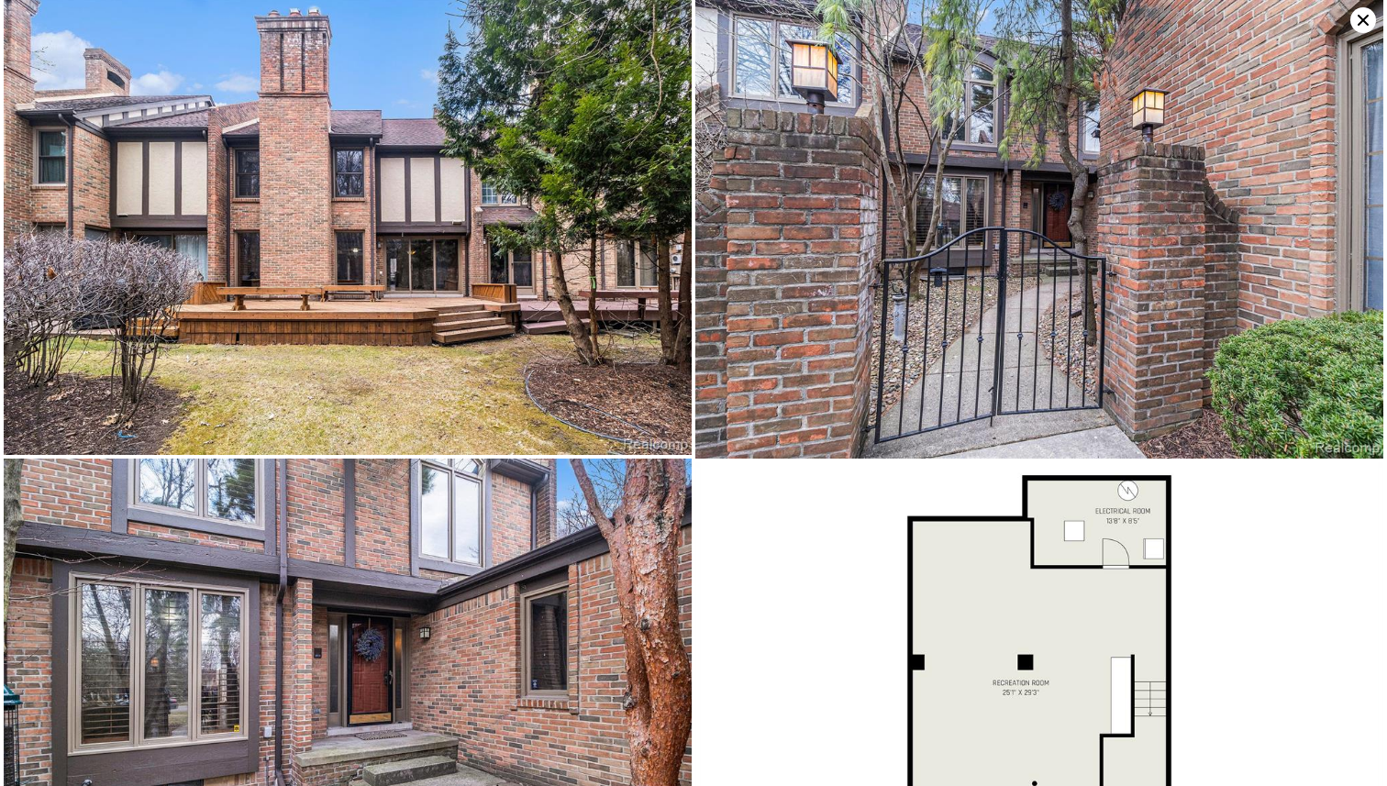
click at [1367, 15] on icon at bounding box center [1363, 20] width 11 height 11
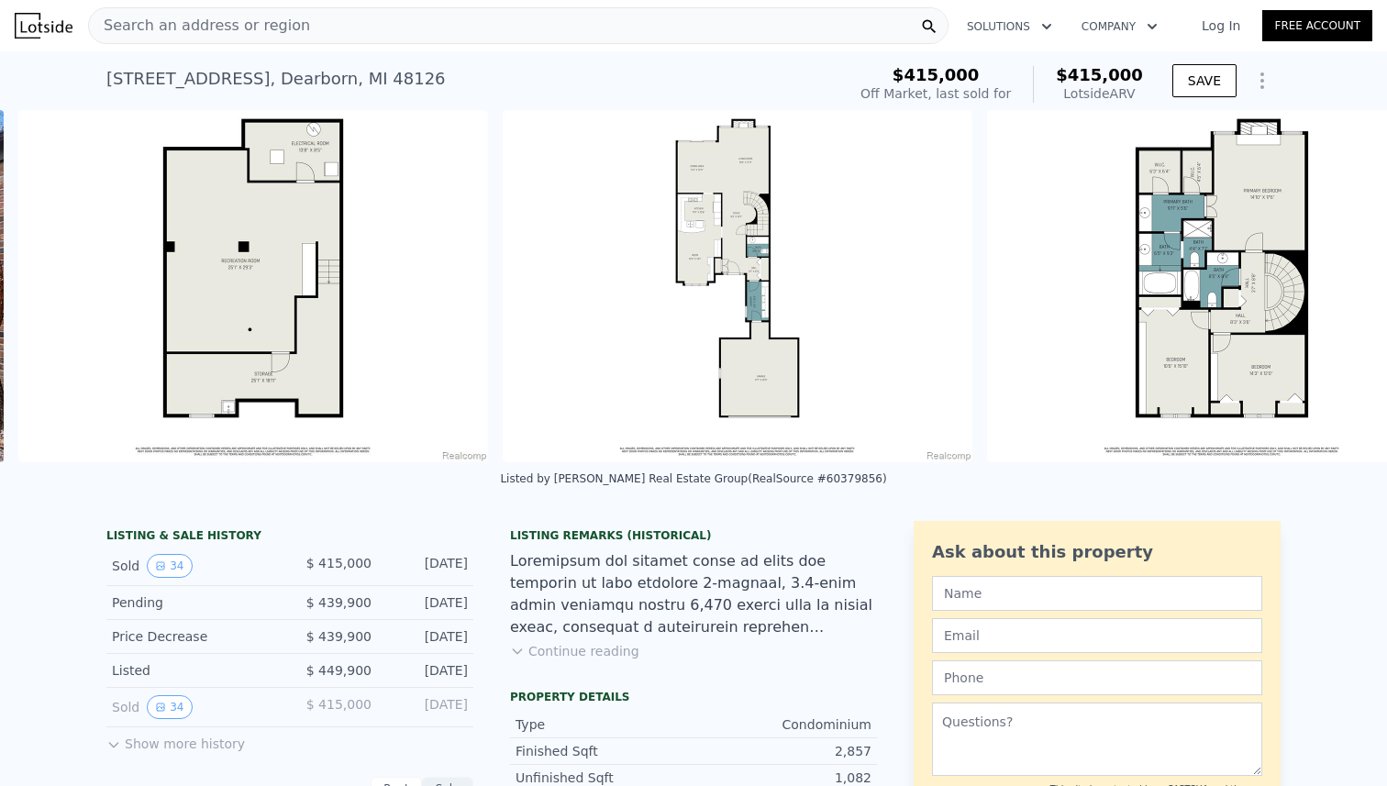
scroll to position [0, 17715]
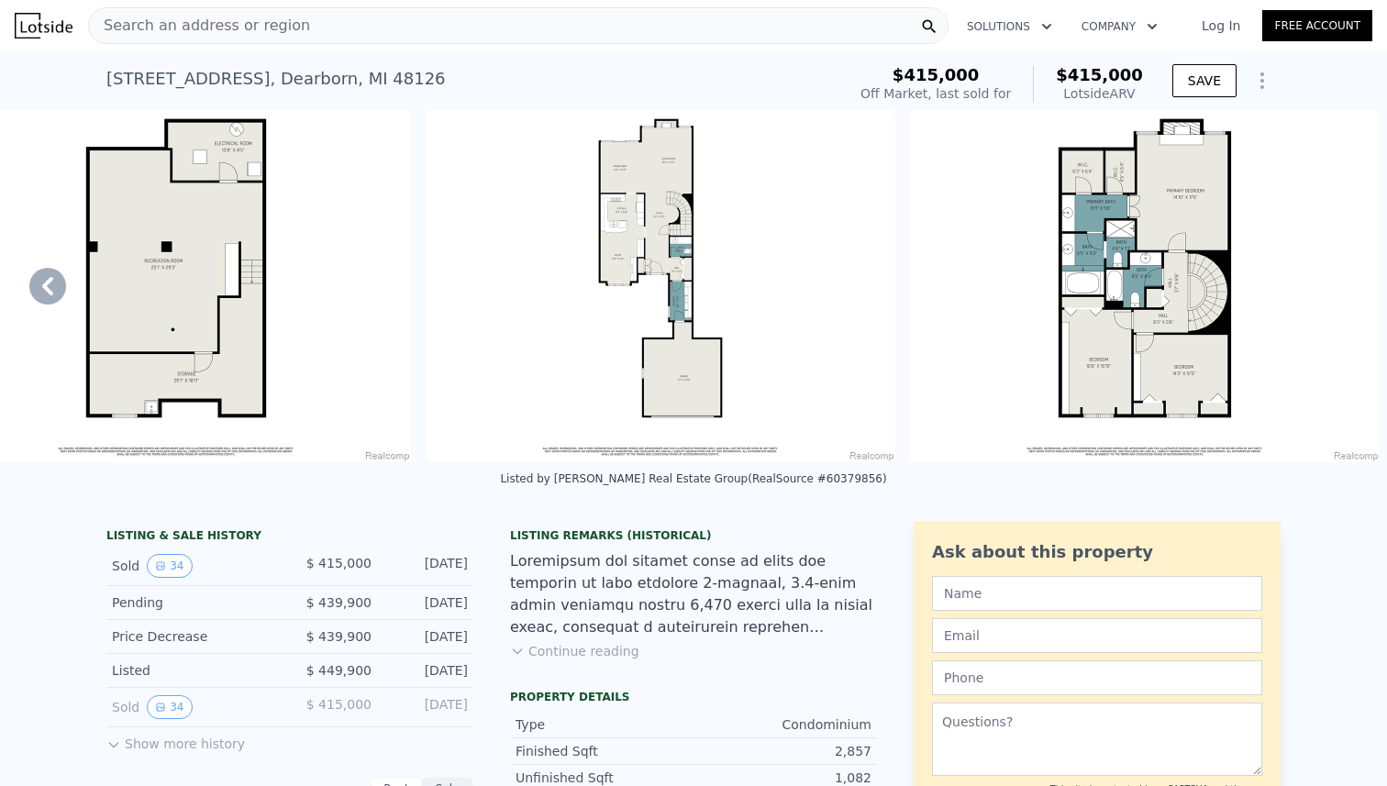
click at [580, 629] on div at bounding box center [693, 594] width 367 height 88
click at [580, 647] on button "Continue reading" at bounding box center [574, 651] width 129 height 18
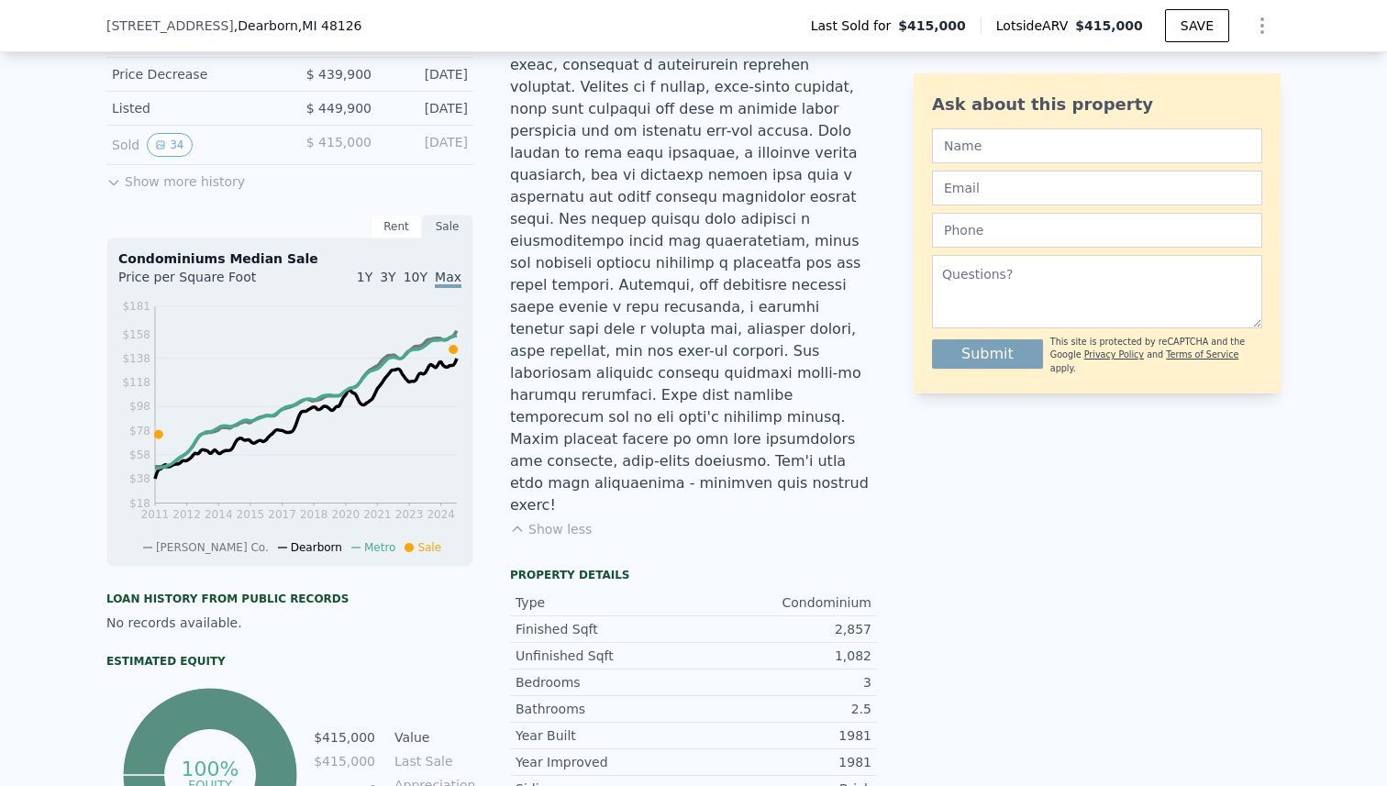
scroll to position [650, 0]
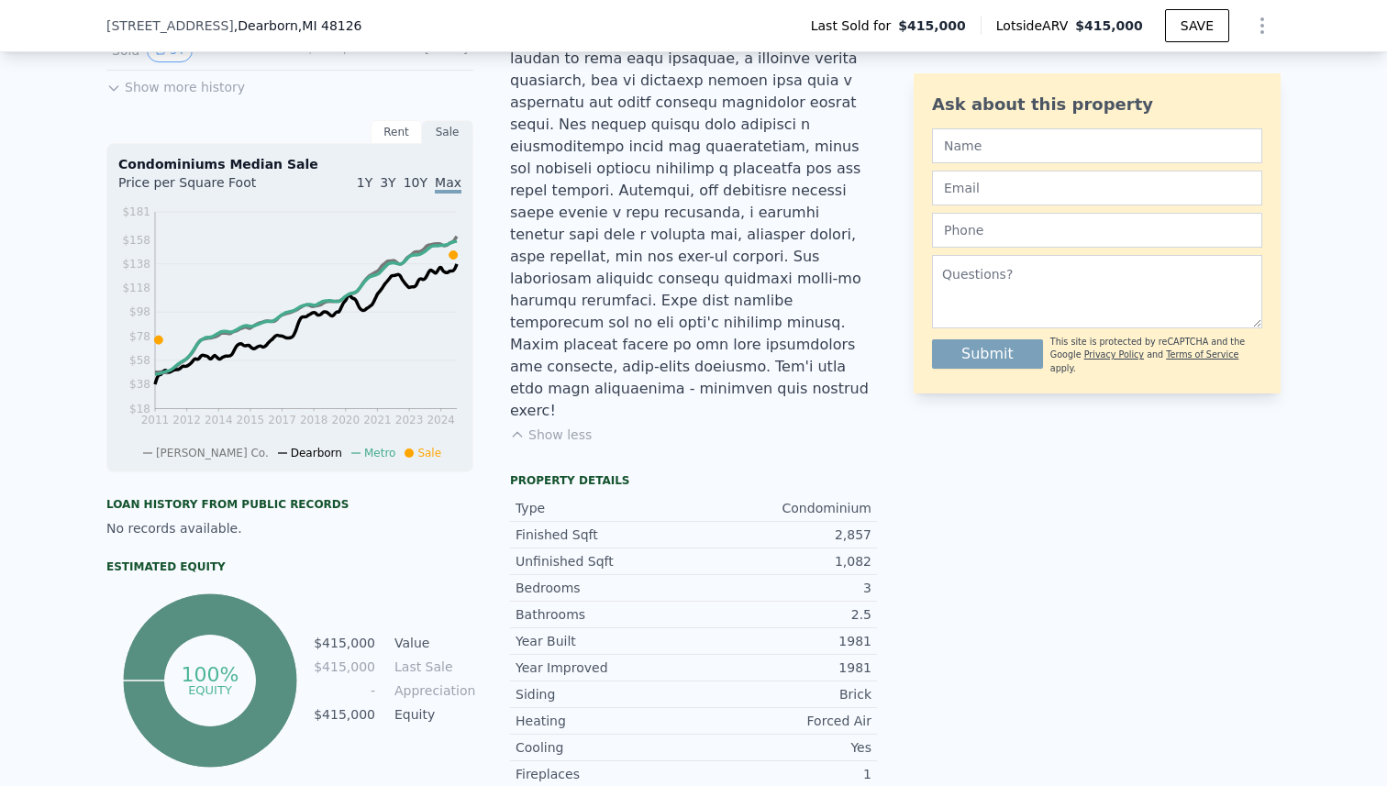
click at [862, 526] on div "2,857" at bounding box center [783, 535] width 178 height 18
click at [917, 478] on div "Ask about this property Submit This site is protected by reCAPTCHA and the Goog…" at bounding box center [1097, 643] width 367 height 1559
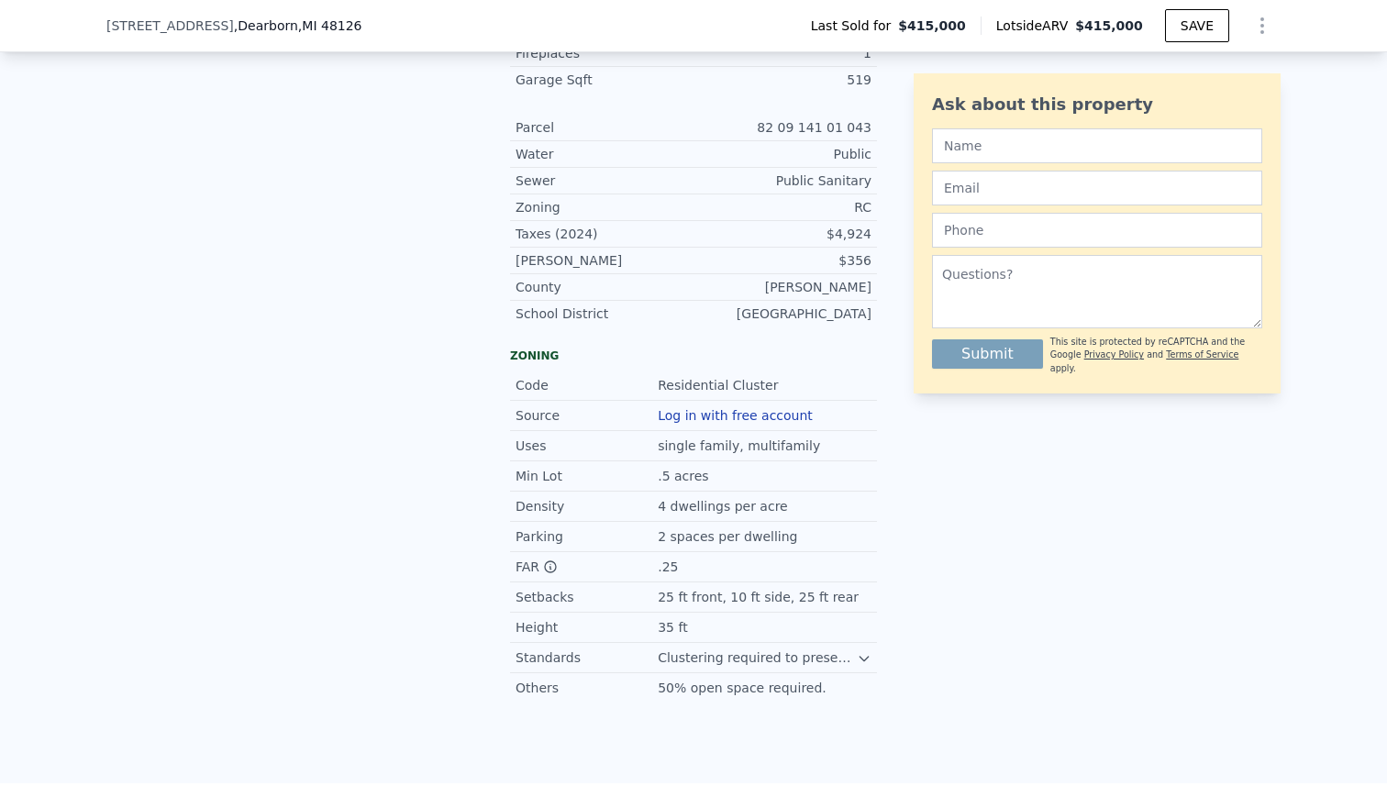
scroll to position [1455, 0]
